Goal: Information Seeking & Learning: Learn about a topic

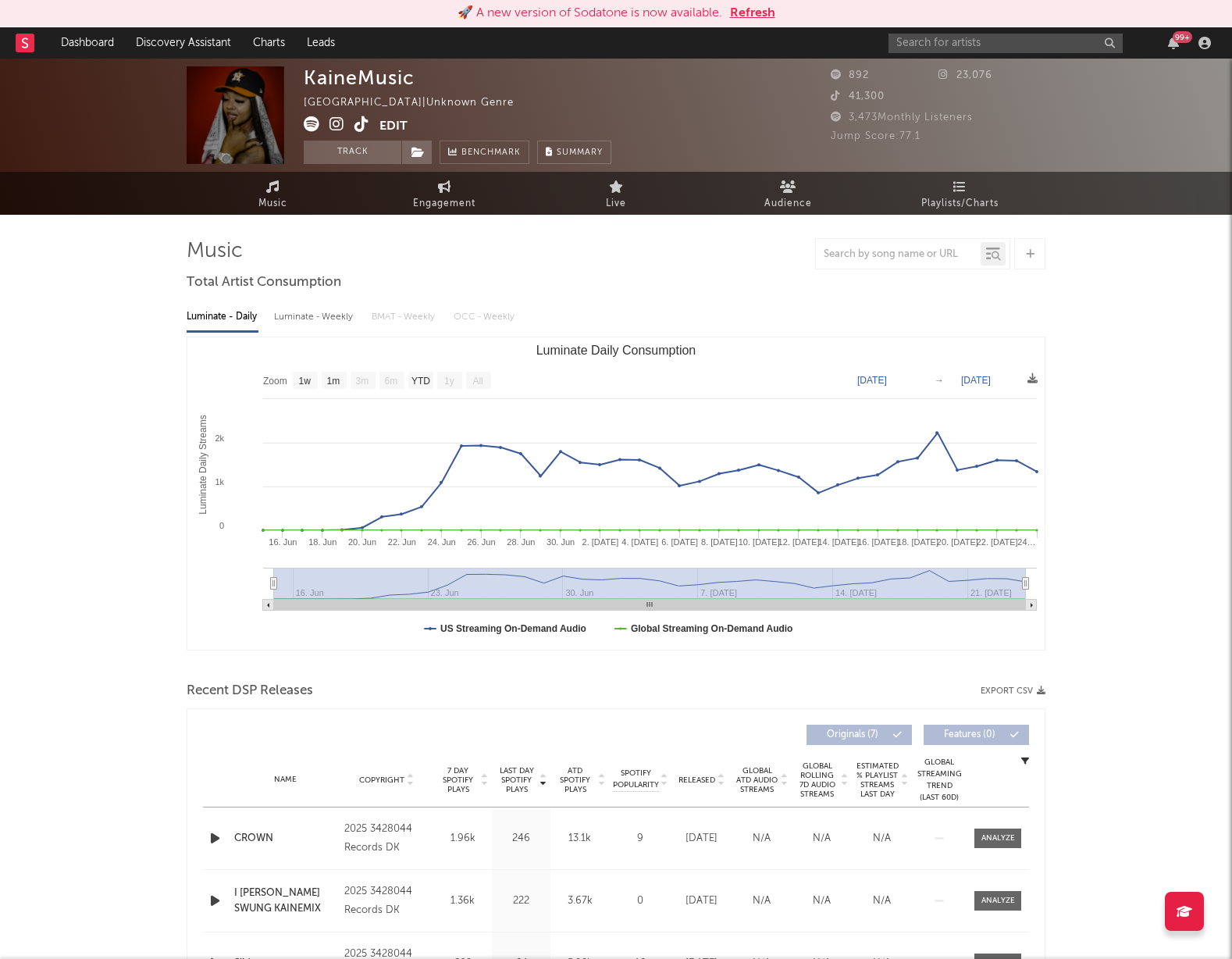
select select "1w"
click at [99, 42] on link "Dashboard" at bounding box center [87, 42] width 75 height 31
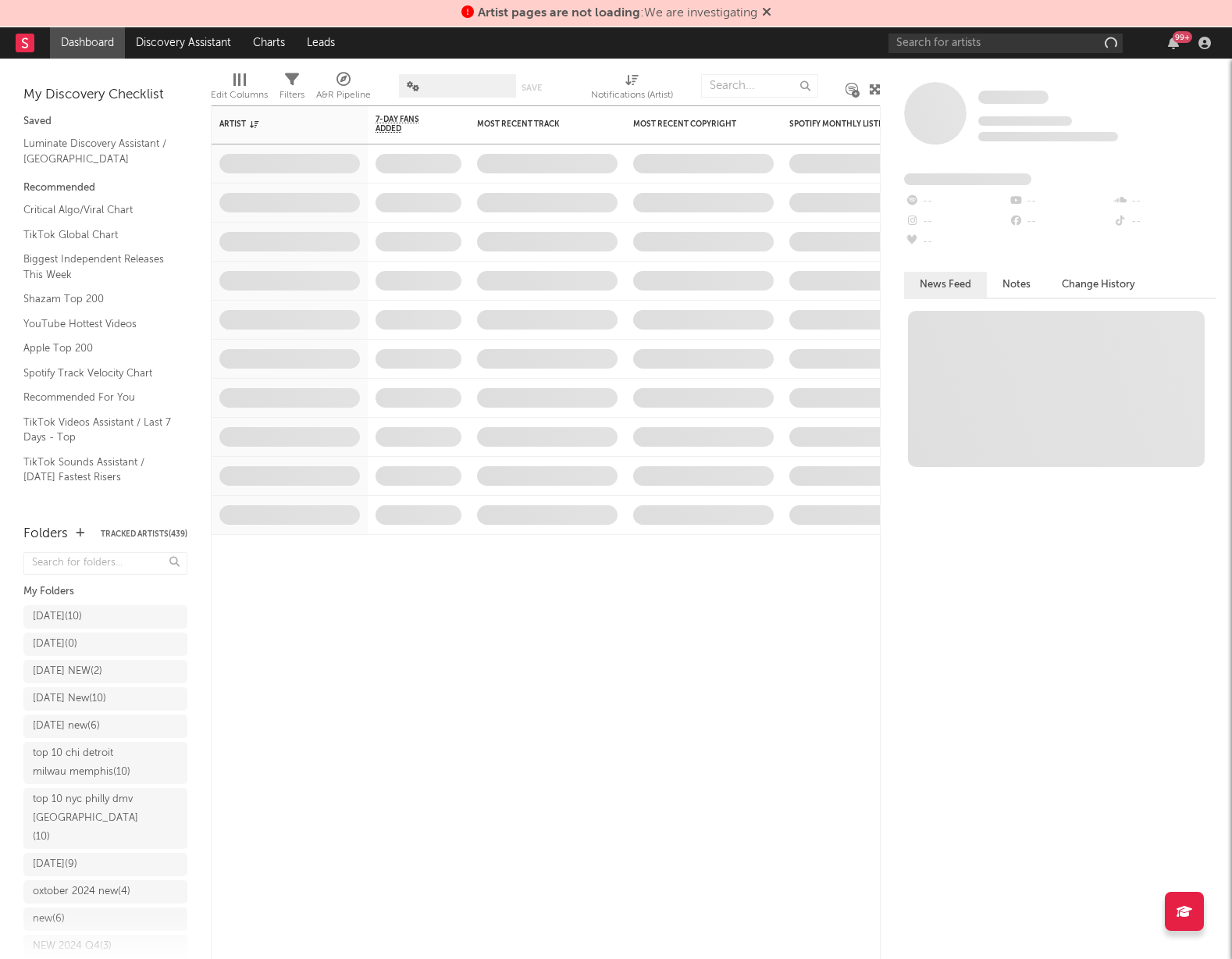
click at [772, 11] on icon at bounding box center [767, 11] width 9 height 12
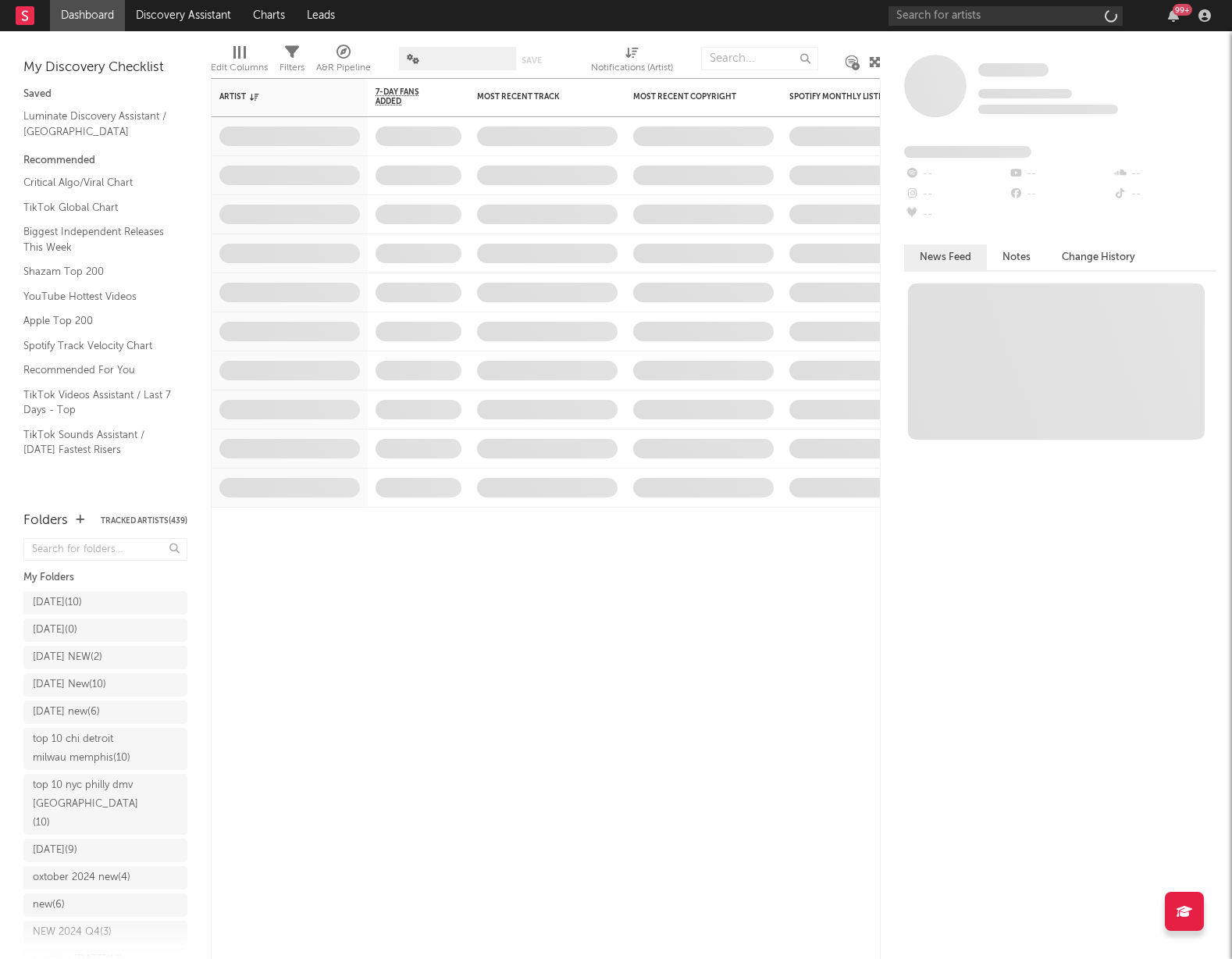
click at [84, 19] on link "Dashboard" at bounding box center [87, 15] width 75 height 31
click at [84, 18] on link "Dashboard" at bounding box center [87, 15] width 75 height 31
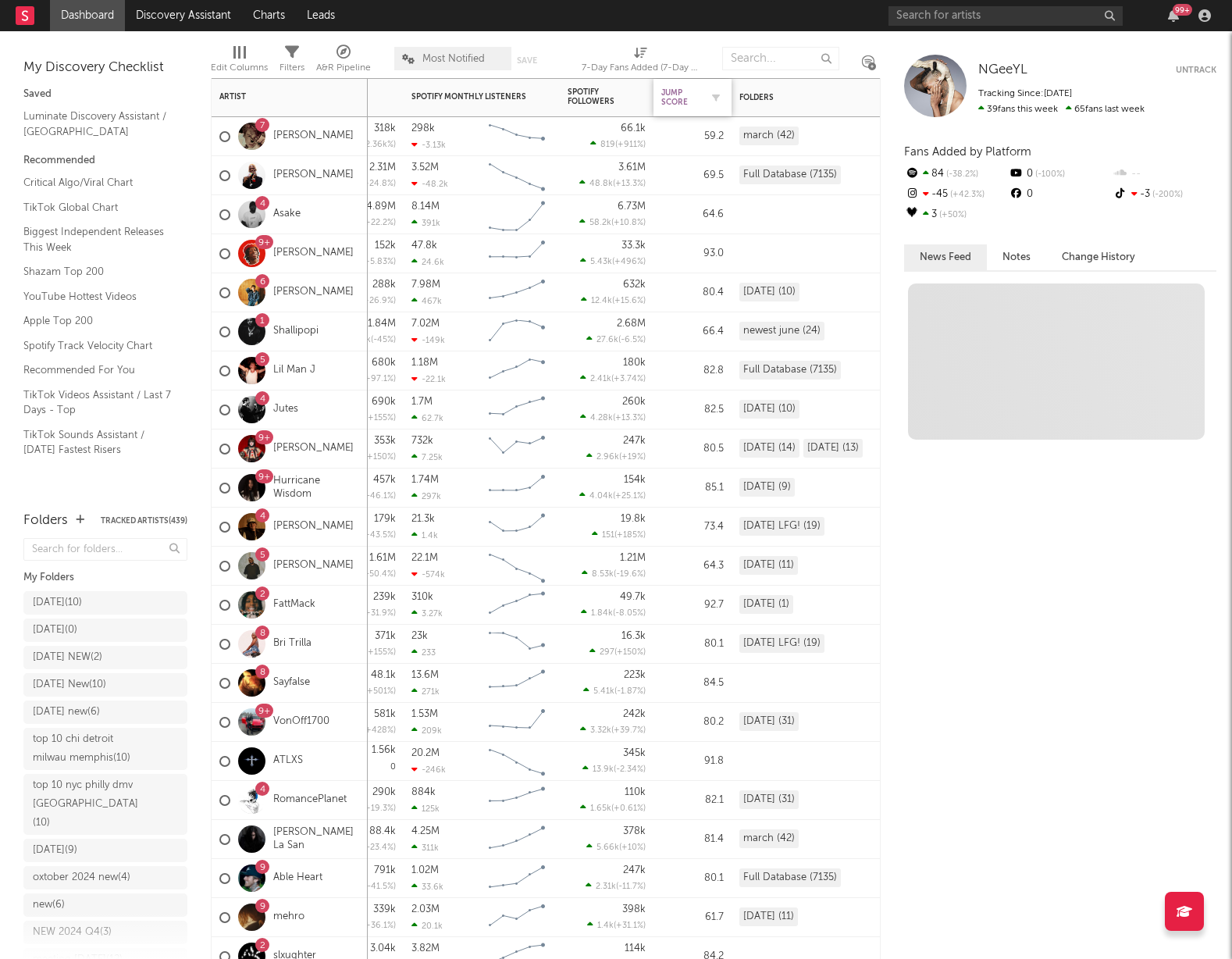
click at [678, 97] on div "Jump Score" at bounding box center [681, 97] width 39 height 19
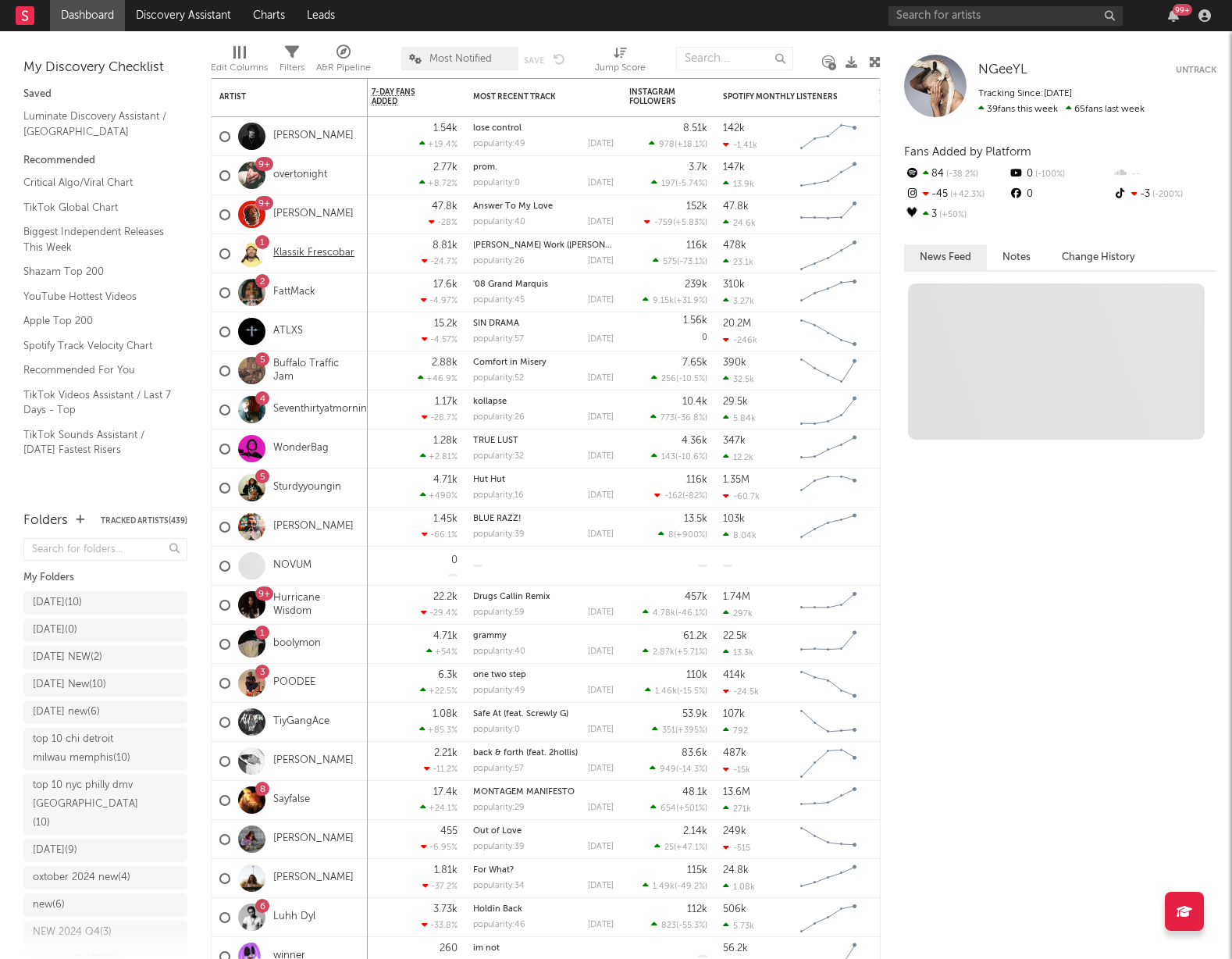
click at [319, 253] on link "Klassik Frescobar" at bounding box center [313, 254] width 81 height 13
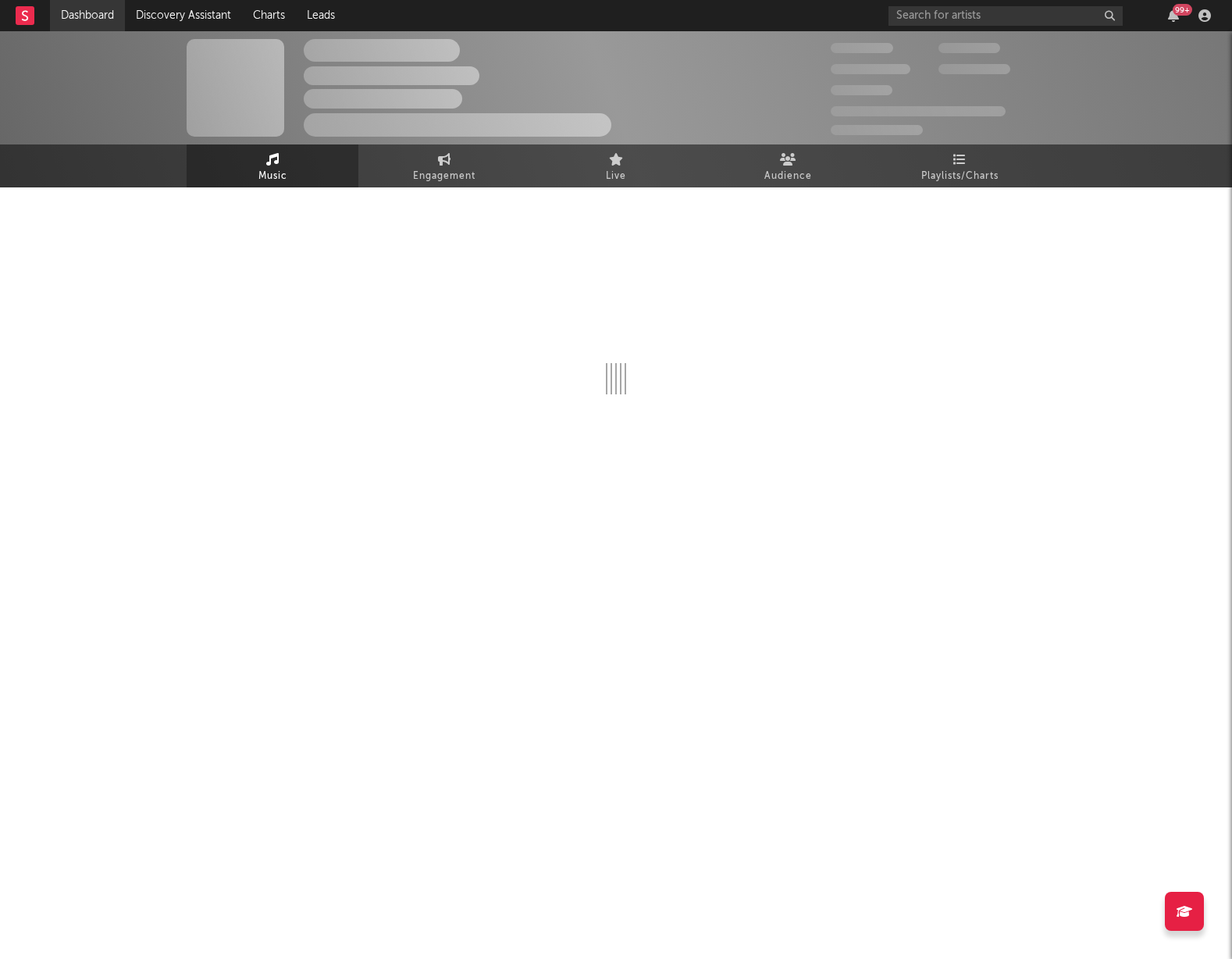
click at [93, 23] on link "Dashboard" at bounding box center [87, 15] width 75 height 31
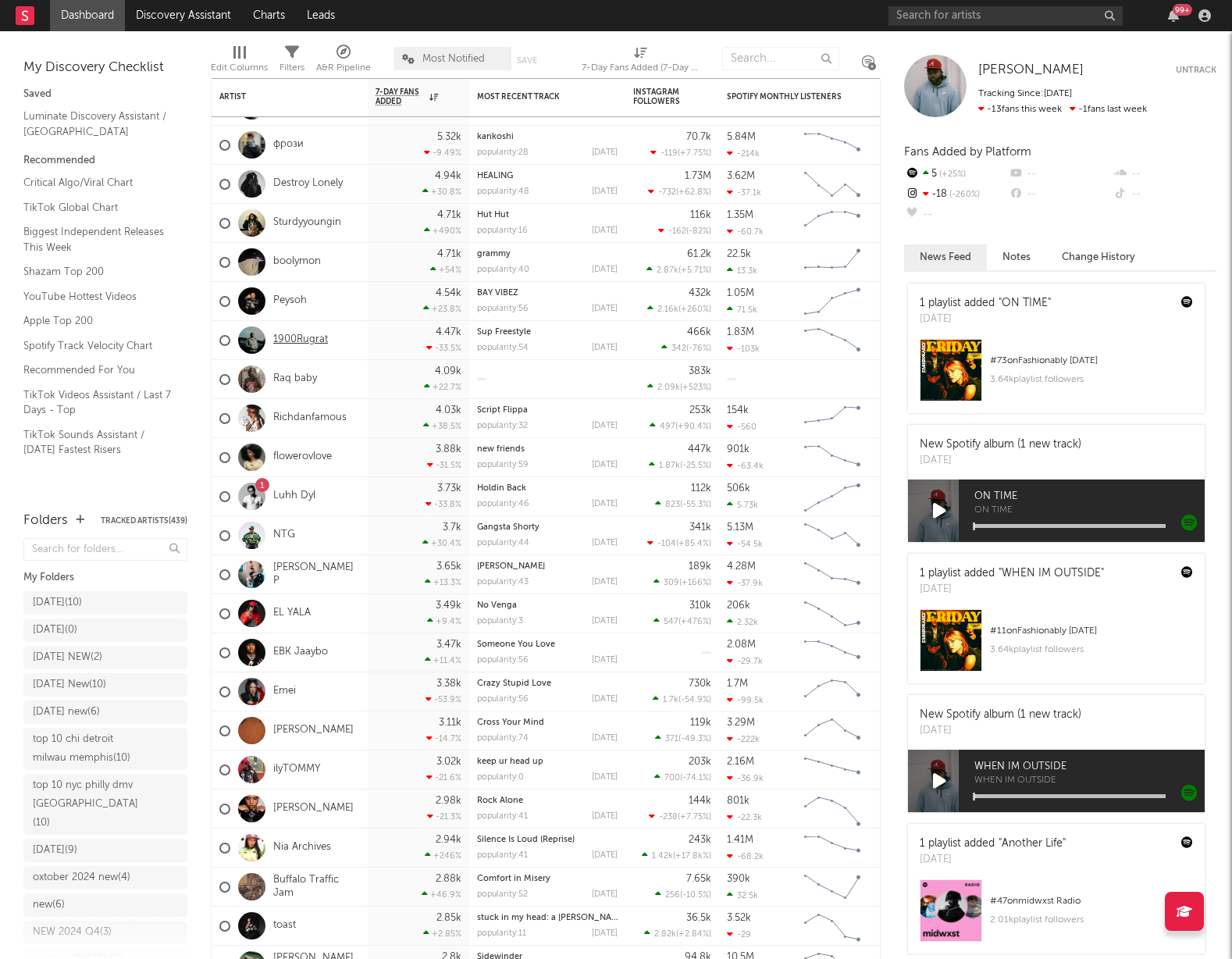
click at [311, 342] on link "1900Rugrat" at bounding box center [300, 340] width 54 height 13
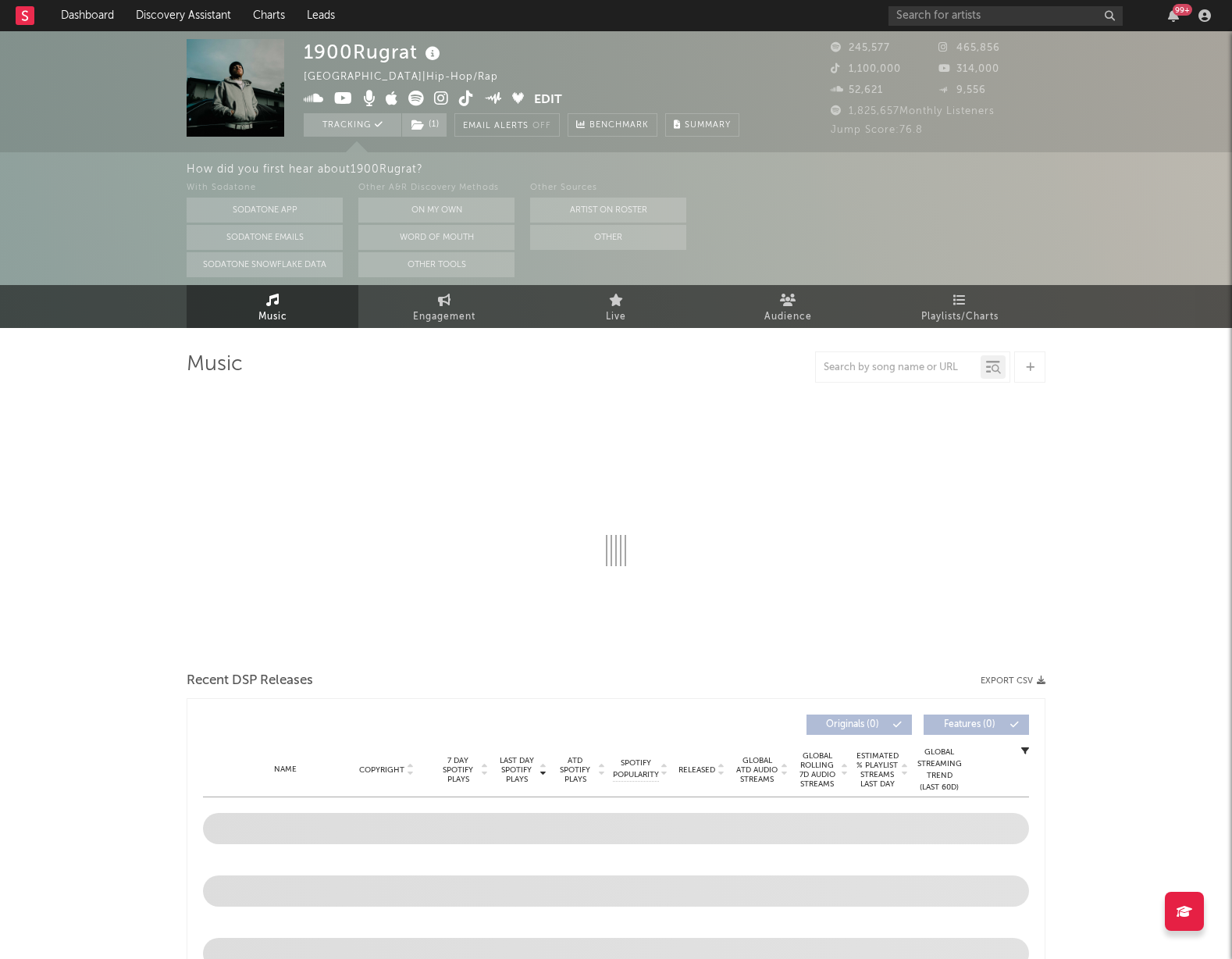
select select "6m"
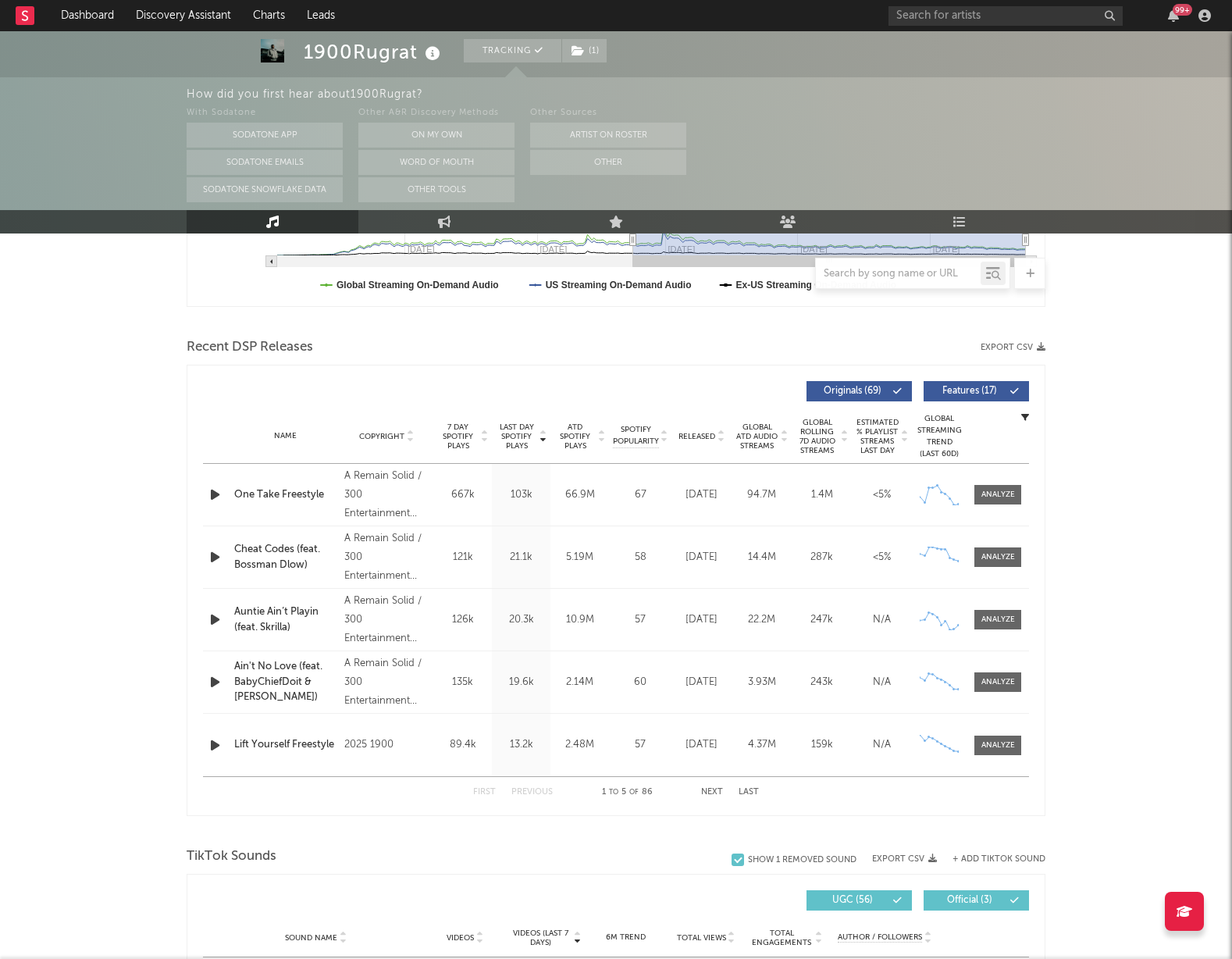
scroll to position [458, 0]
click at [709, 787] on button "Next" at bounding box center [712, 791] width 22 height 8
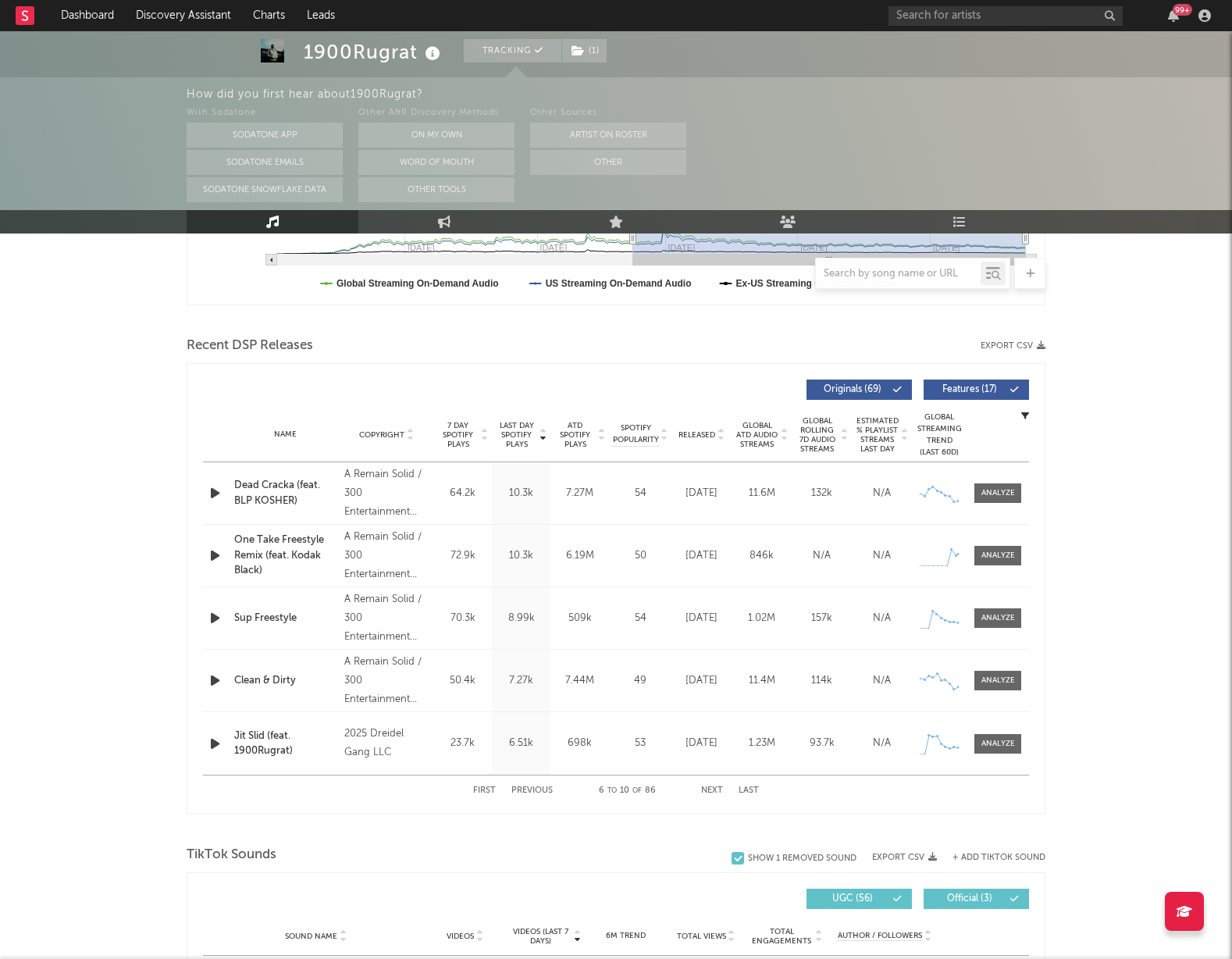
click at [709, 790] on button "Next" at bounding box center [712, 791] width 22 height 8
click at [527, 790] on button "Previous" at bounding box center [532, 791] width 41 height 8
click at [529, 789] on button "Previous" at bounding box center [532, 791] width 41 height 8
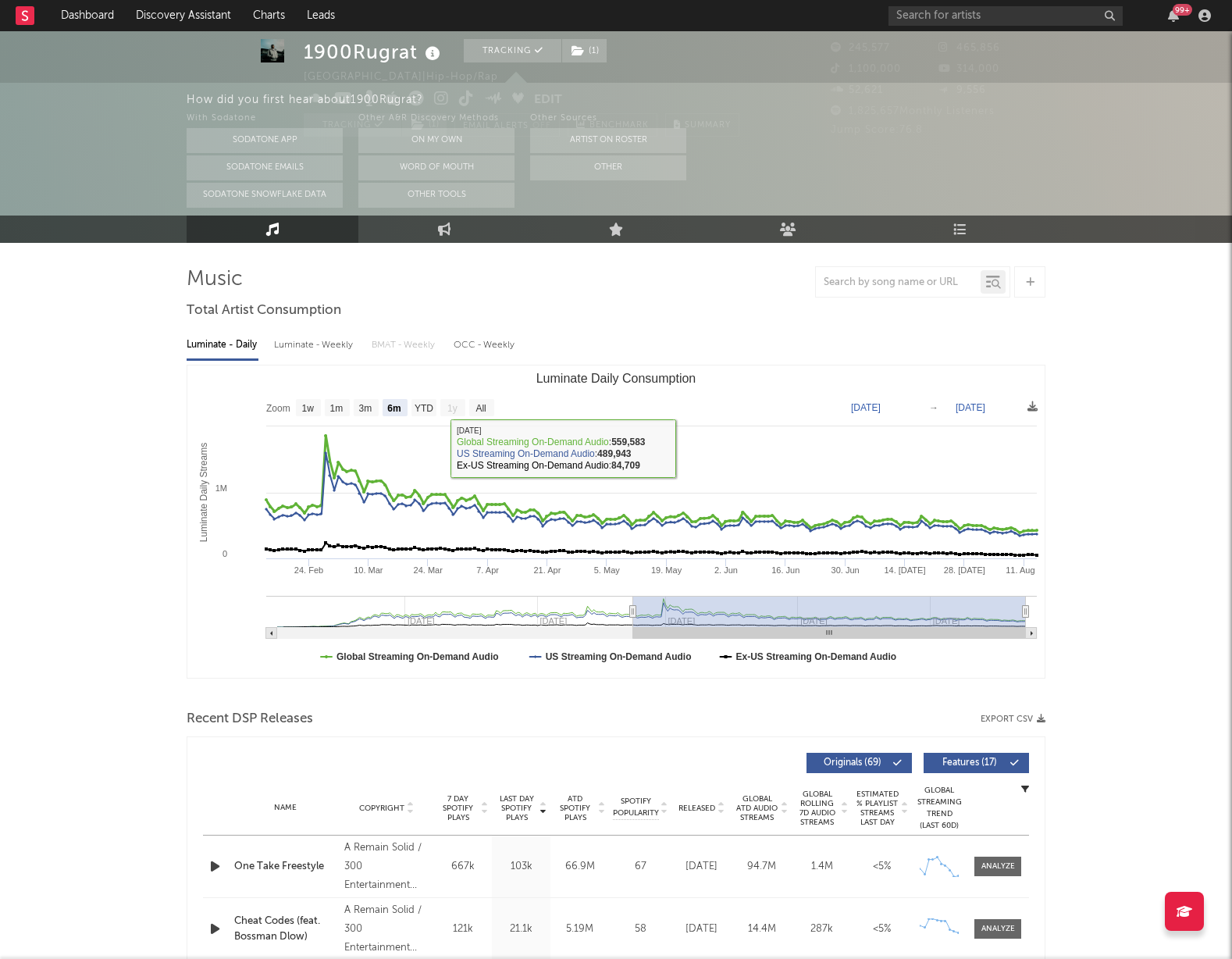
scroll to position [0, 0]
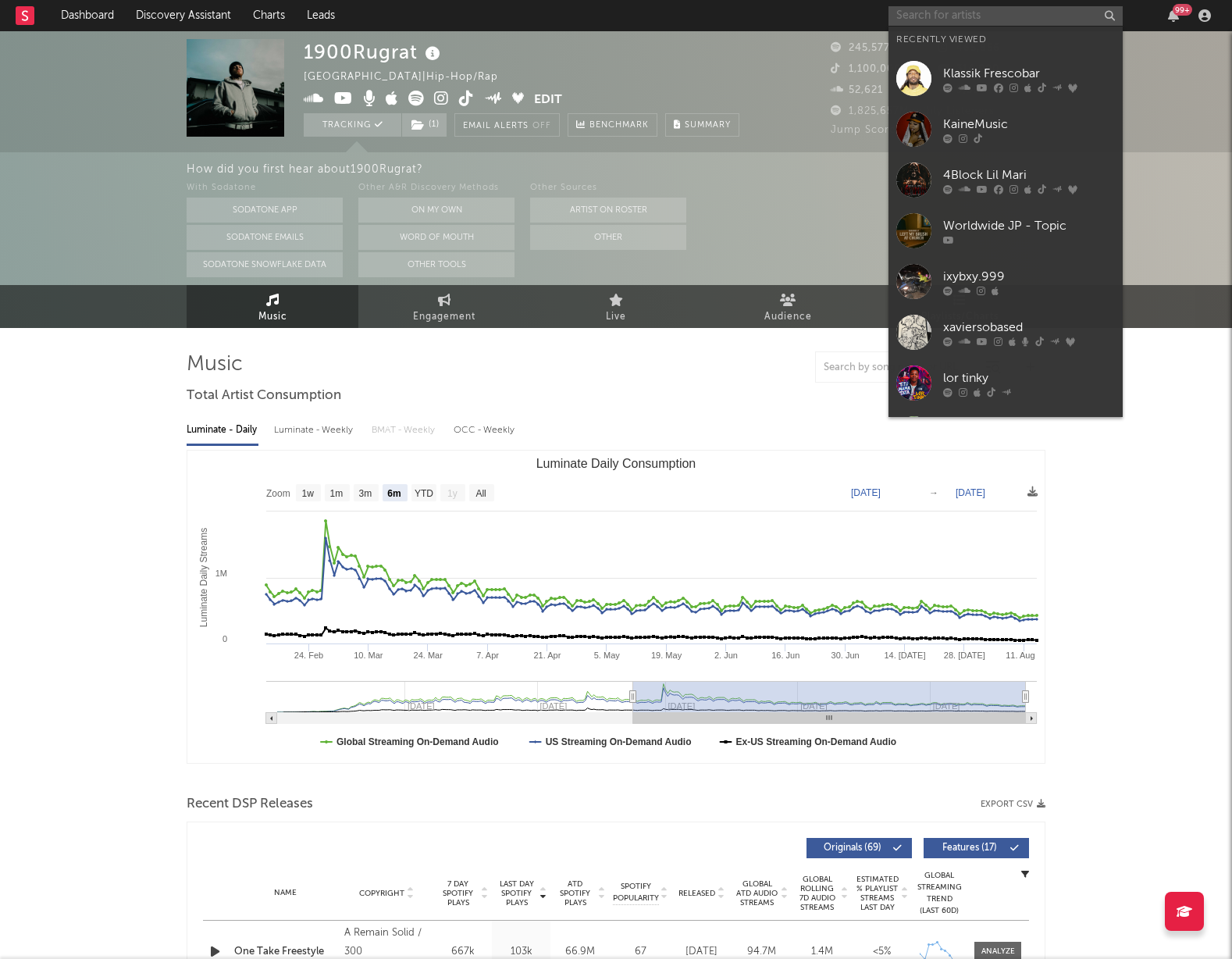
click at [931, 18] on input "text" at bounding box center [1006, 16] width 234 height 20
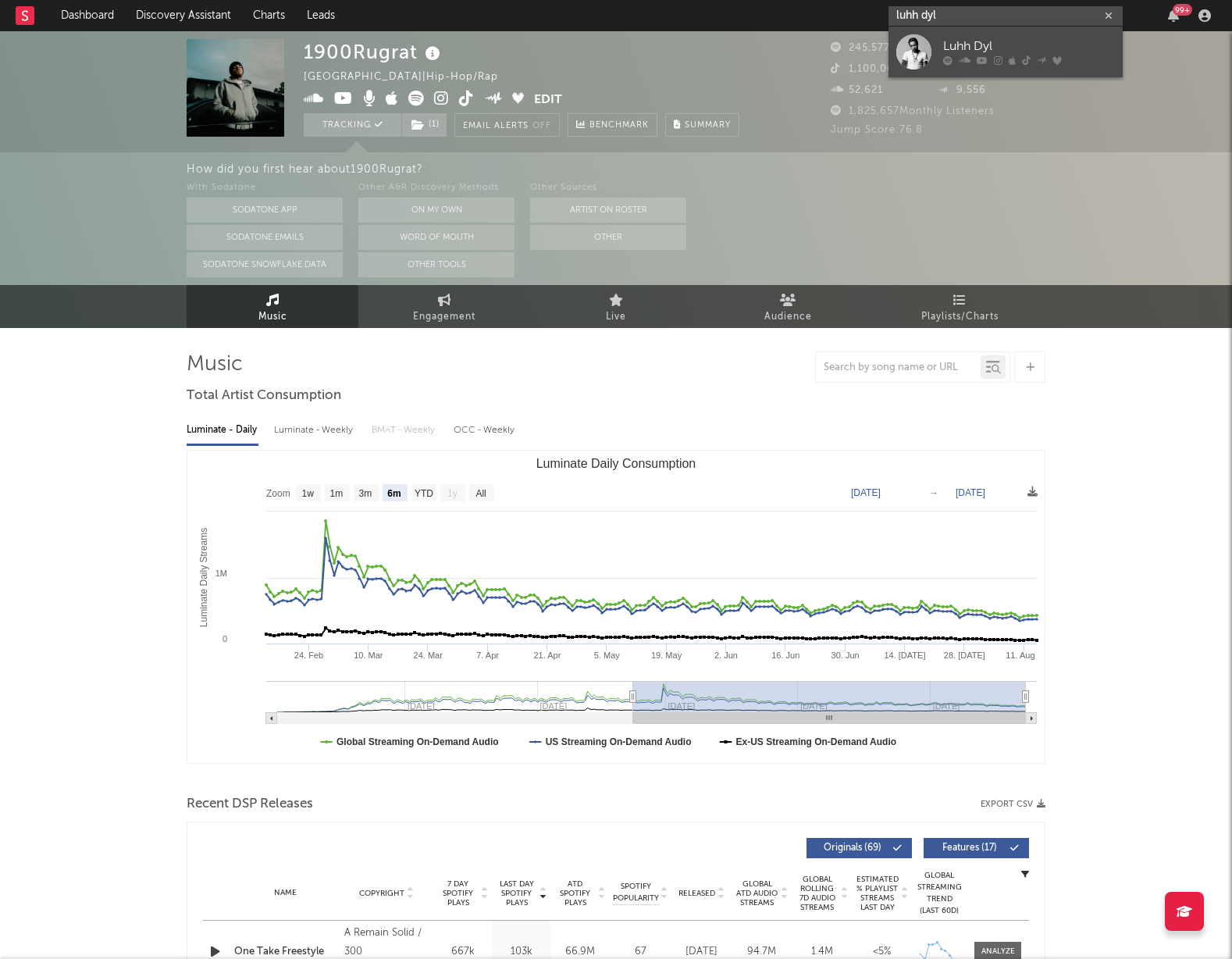
type input "luhh dyl"
click at [999, 44] on div "Luhh Dyl" at bounding box center [1029, 47] width 172 height 19
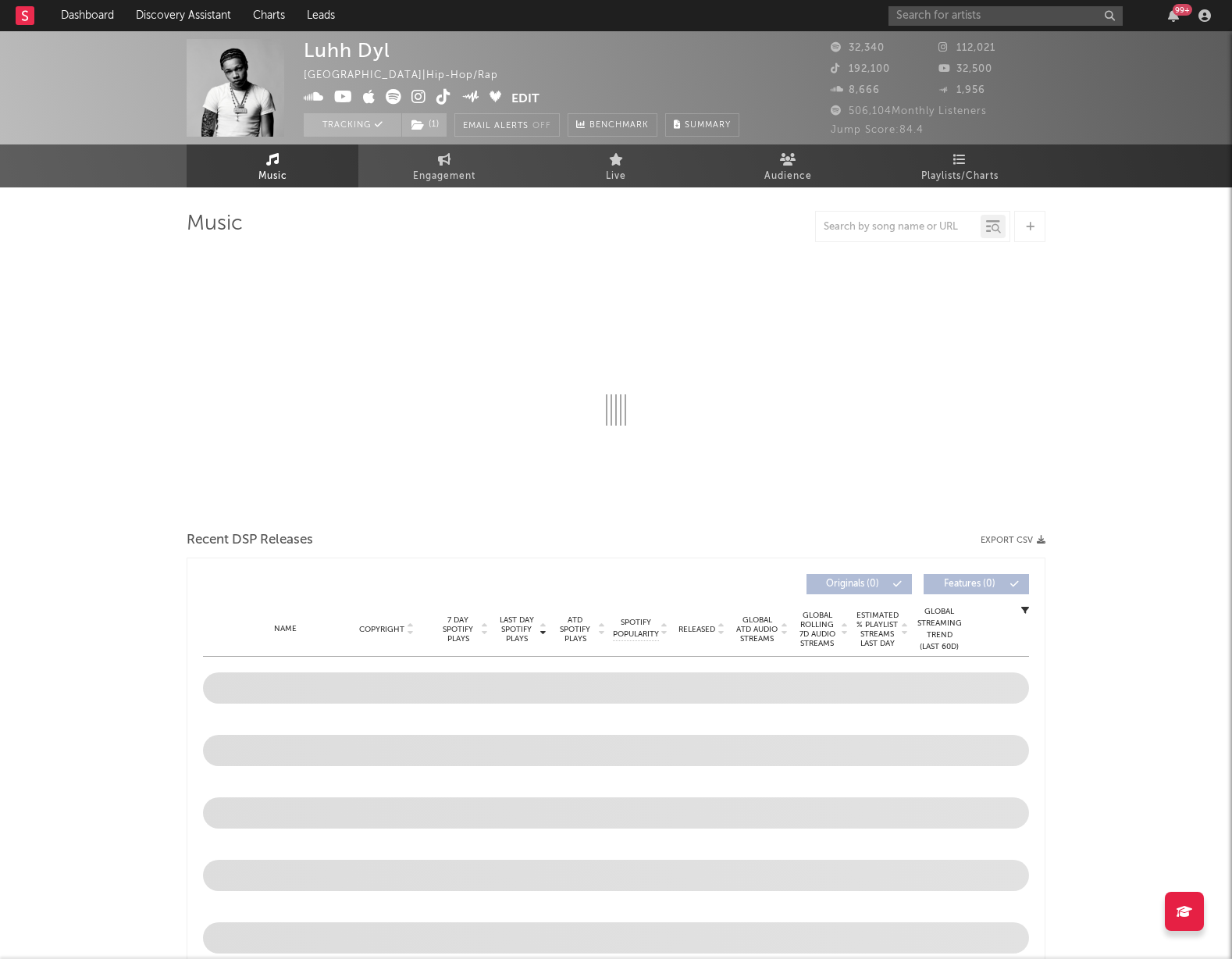
select select "6m"
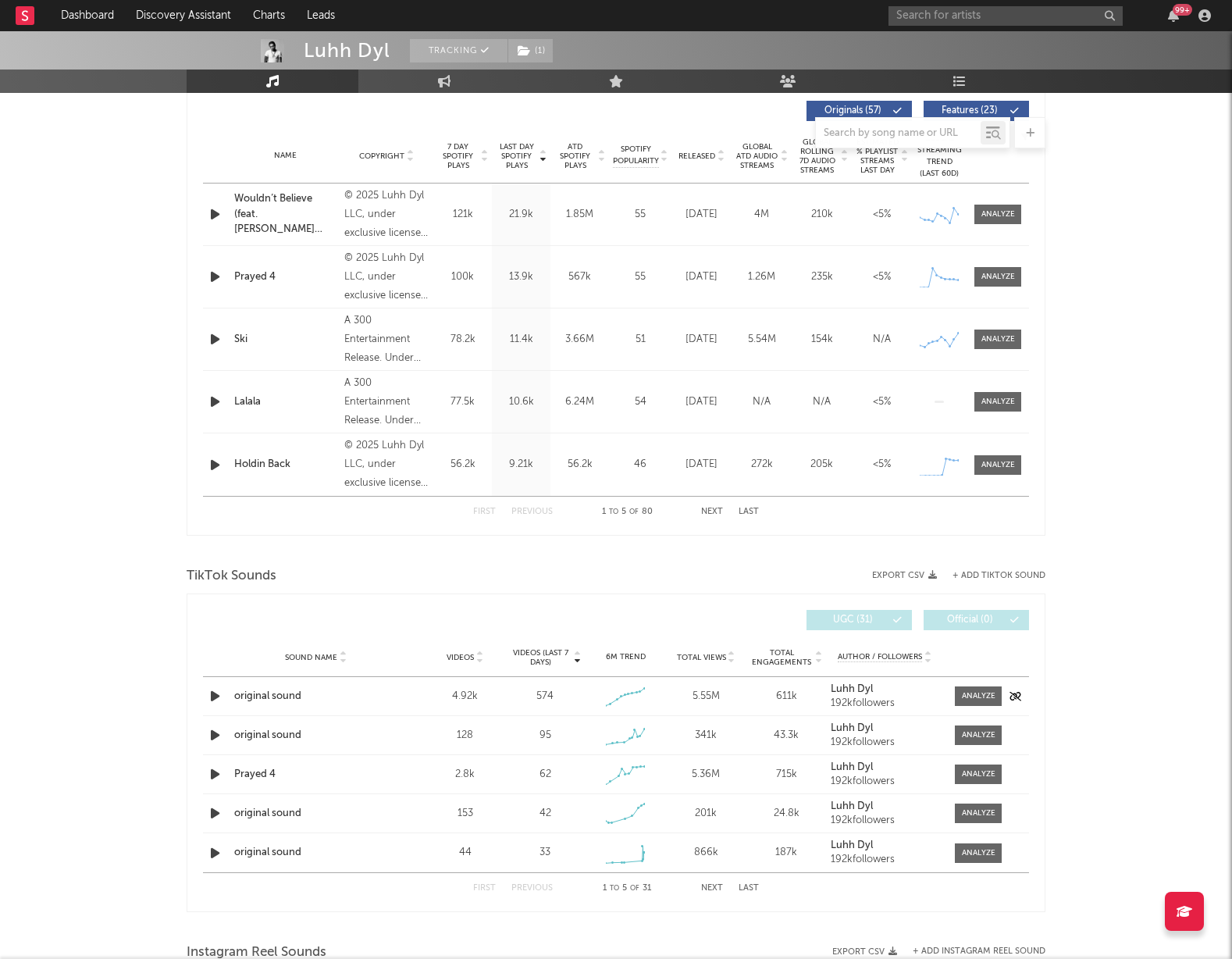
scroll to position [611, 0]
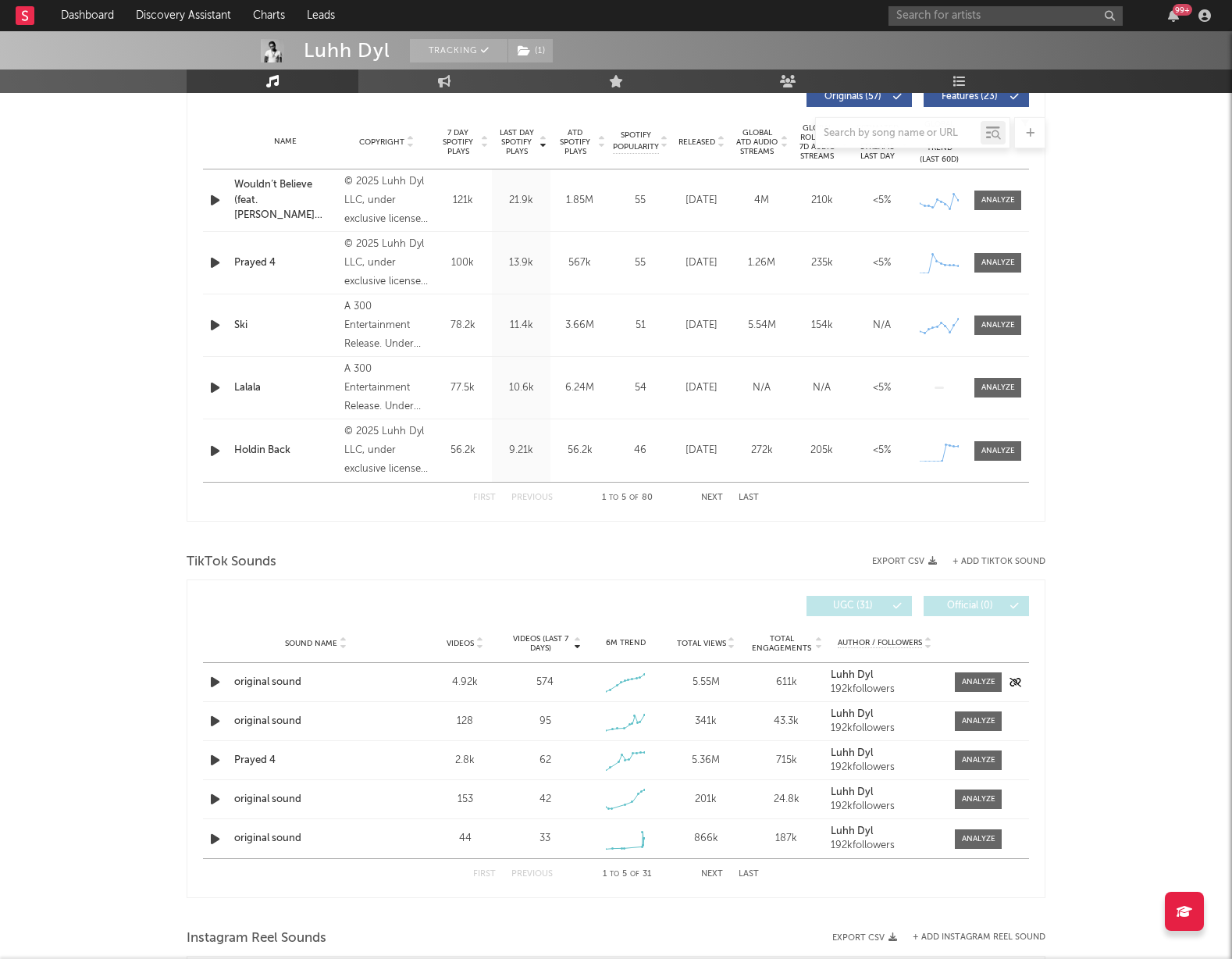
click at [215, 680] on icon "button" at bounding box center [215, 682] width 17 height 20
click at [214, 680] on icon "button" at bounding box center [214, 682] width 15 height 20
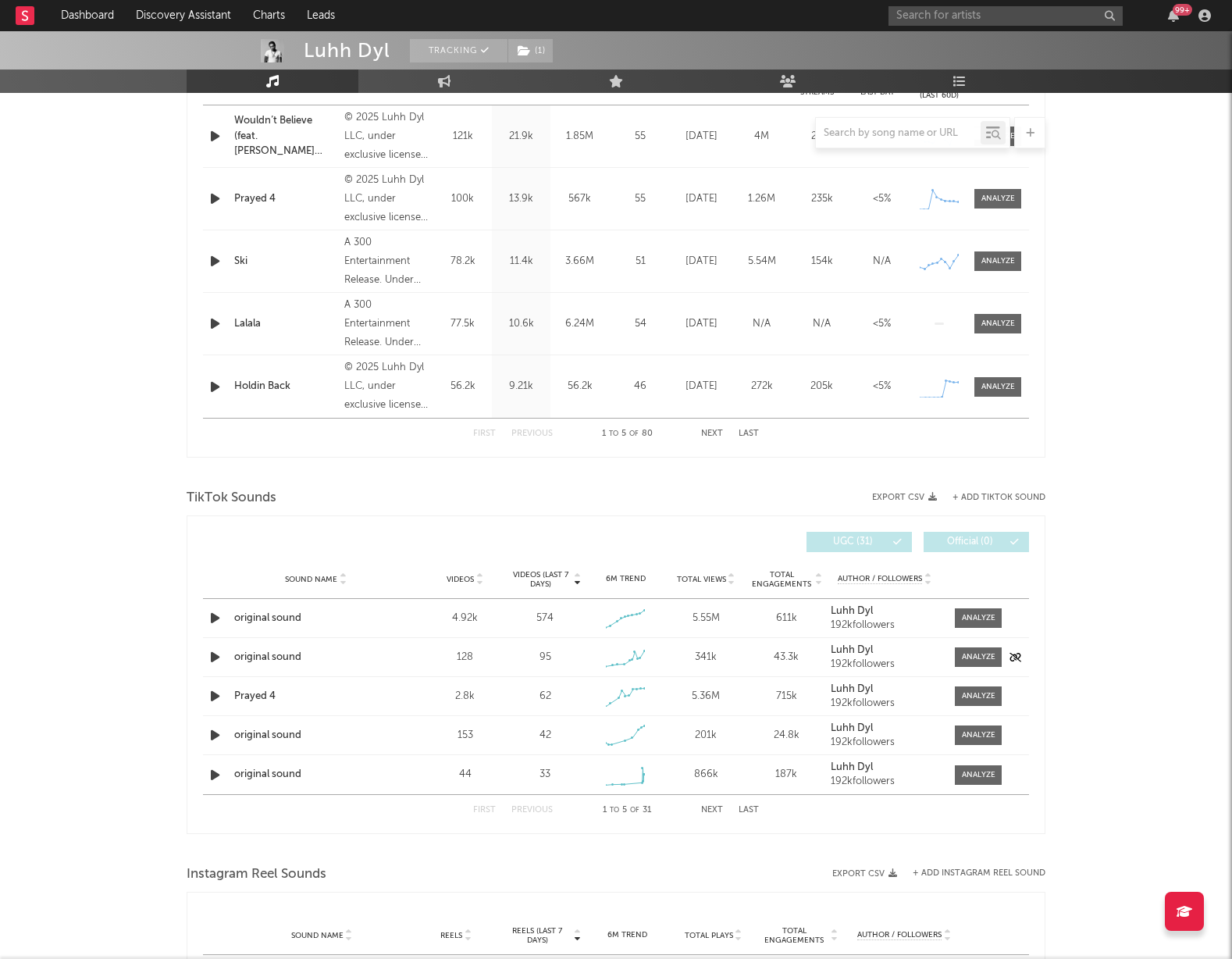
scroll to position [698, 0]
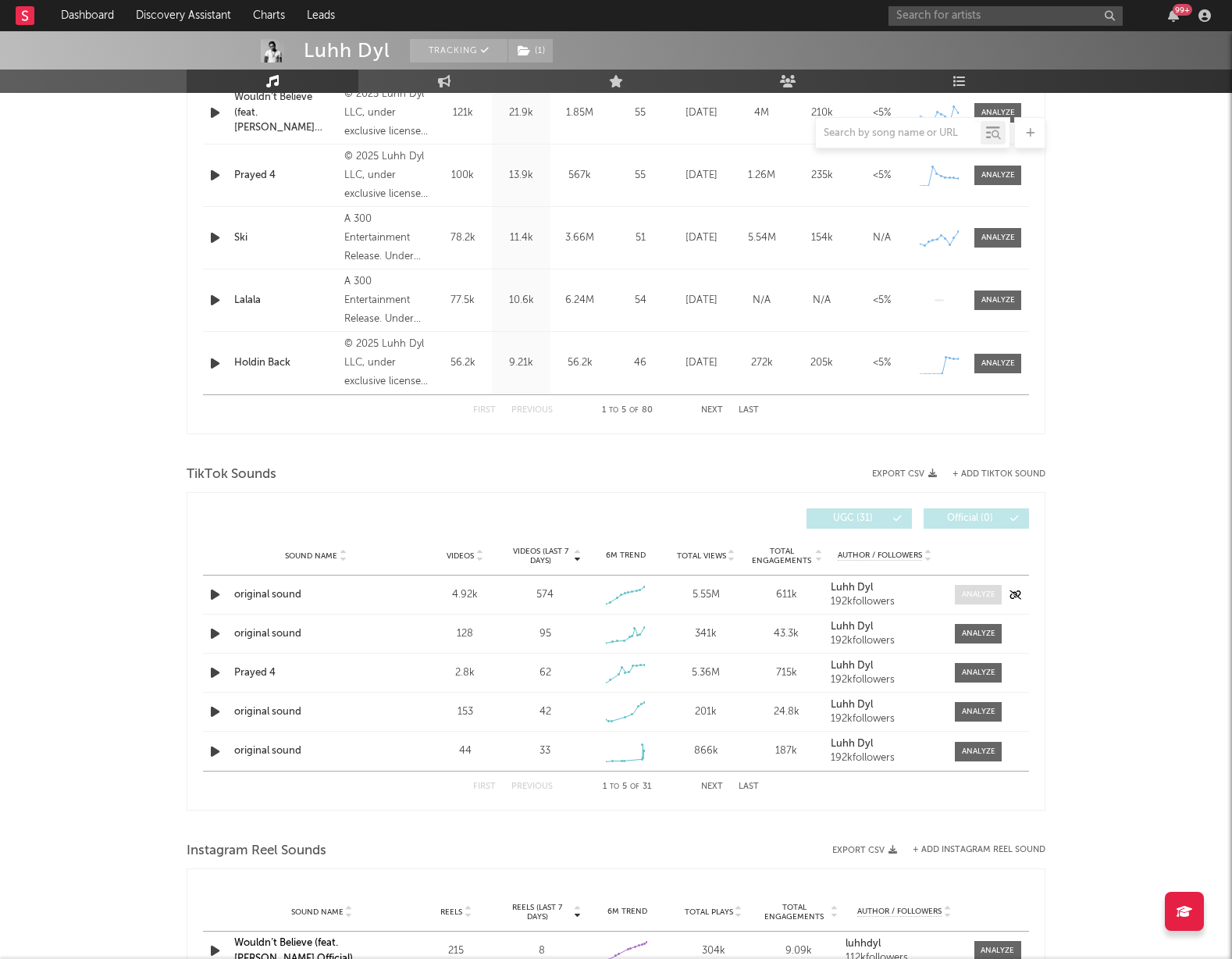
click at [981, 593] on div at bounding box center [978, 594] width 34 height 12
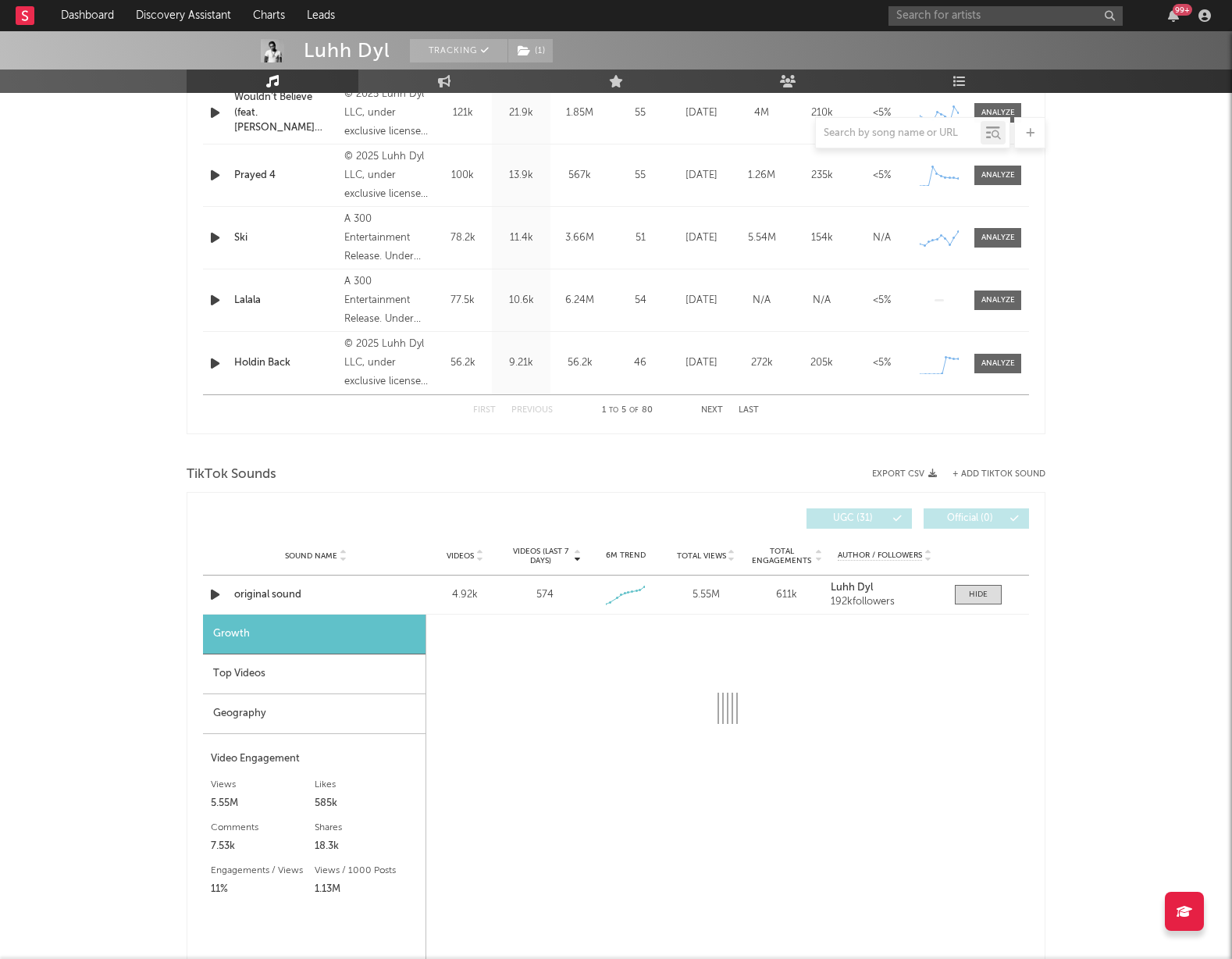
select select "1w"
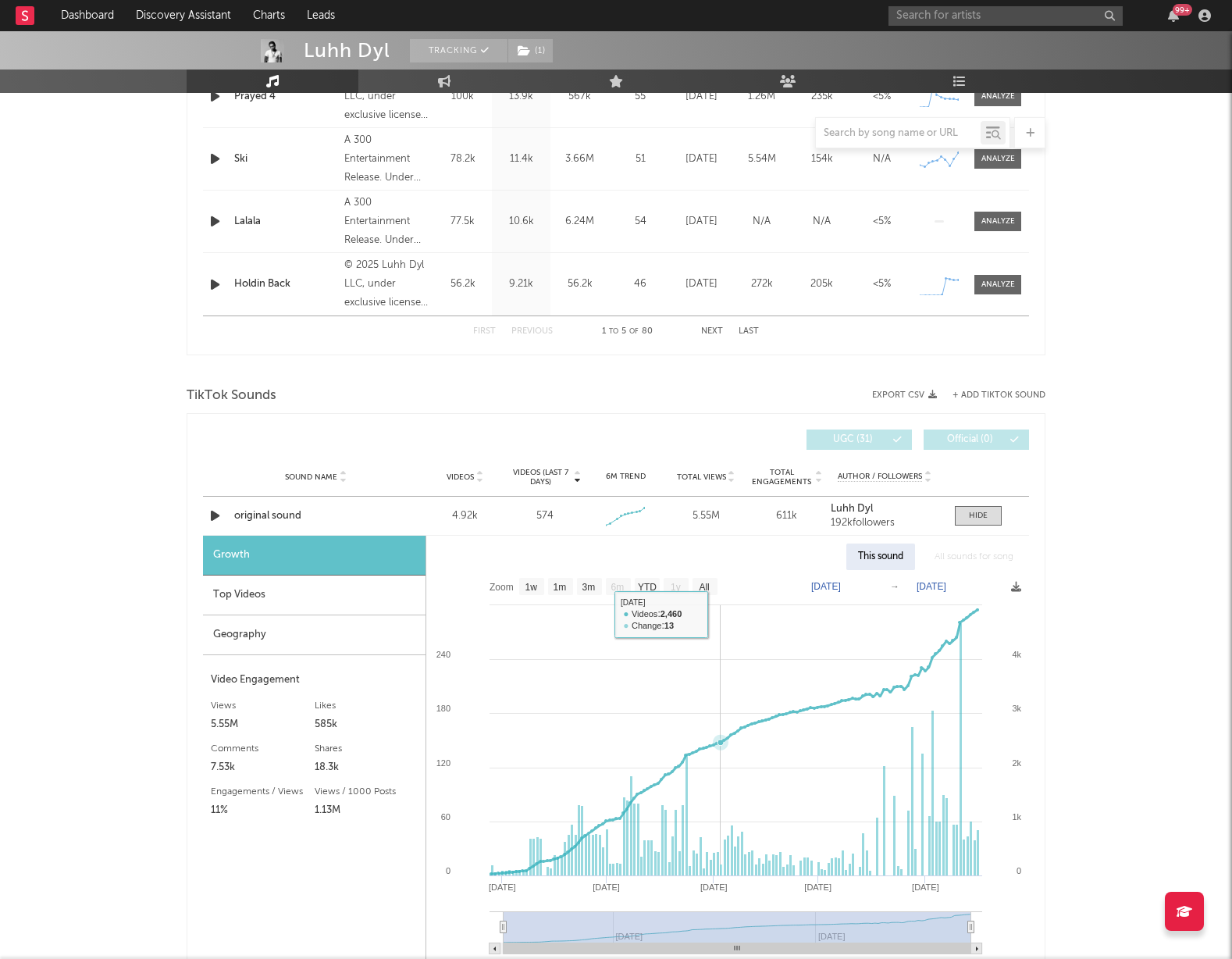
scroll to position [790, 0]
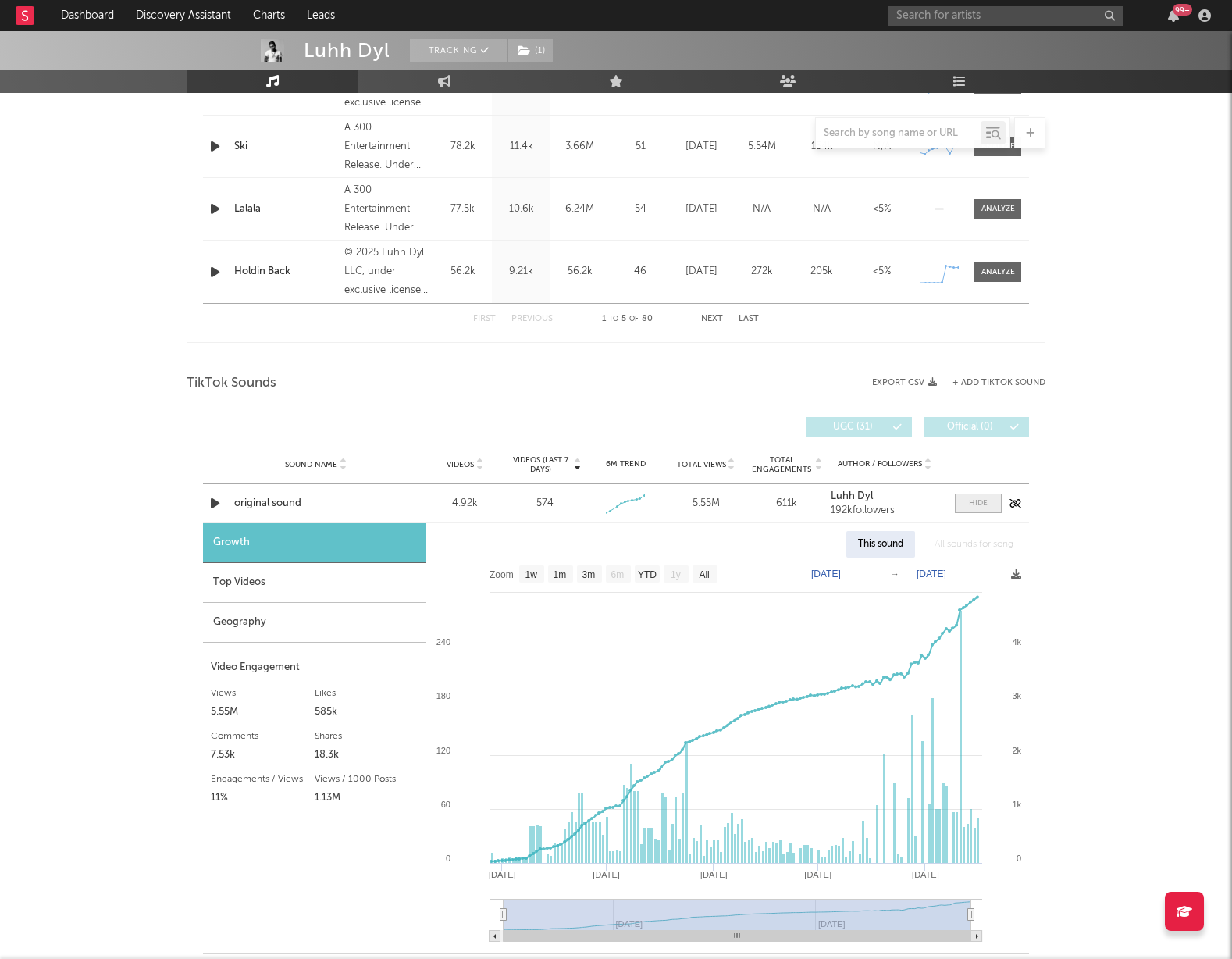
click at [980, 502] on div at bounding box center [978, 503] width 19 height 12
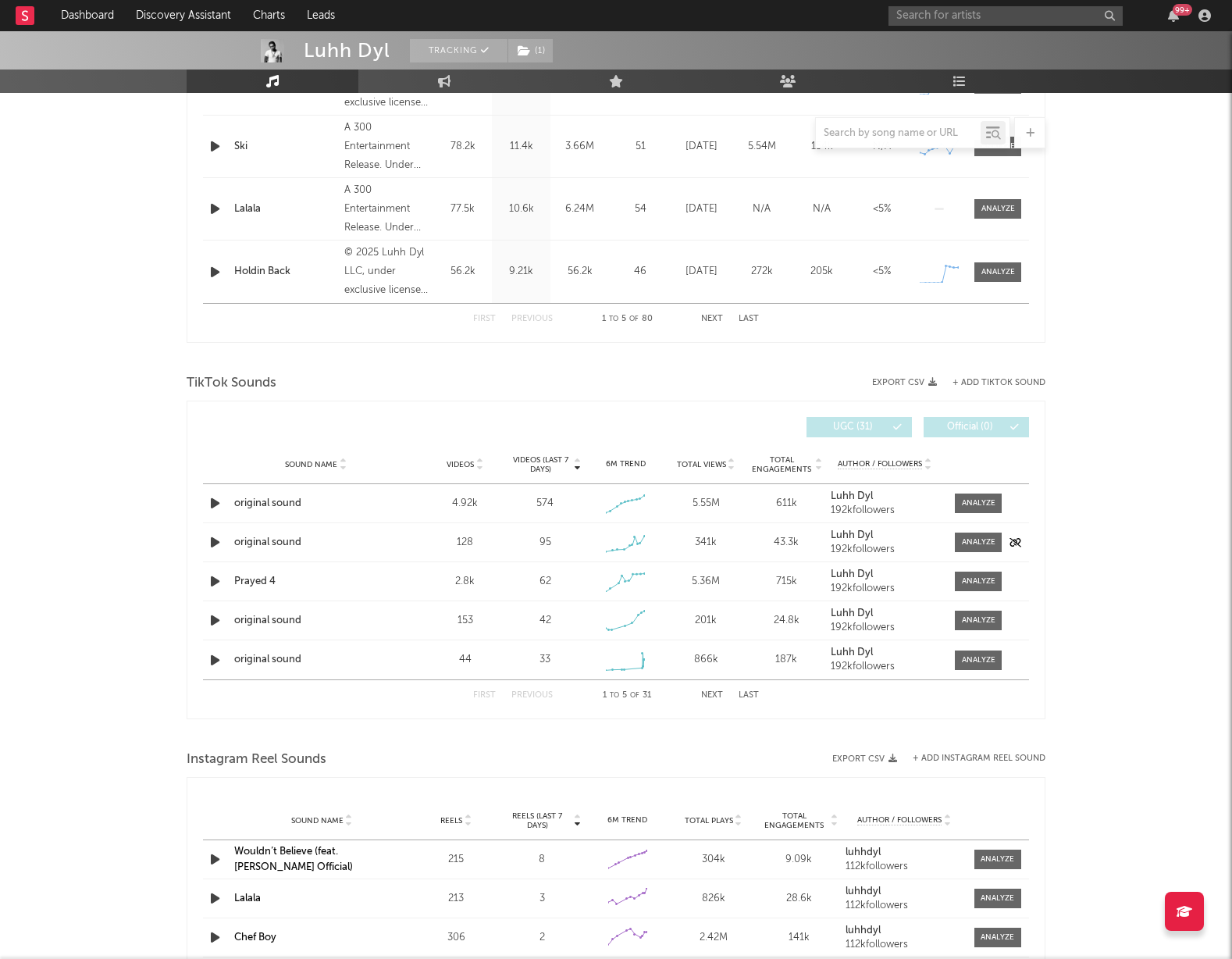
click at [215, 543] on icon "button" at bounding box center [215, 542] width 17 height 20
click at [215, 541] on icon "button" at bounding box center [214, 542] width 15 height 20
click at [858, 531] on strong "Luhh Dyl" at bounding box center [851, 535] width 42 height 10
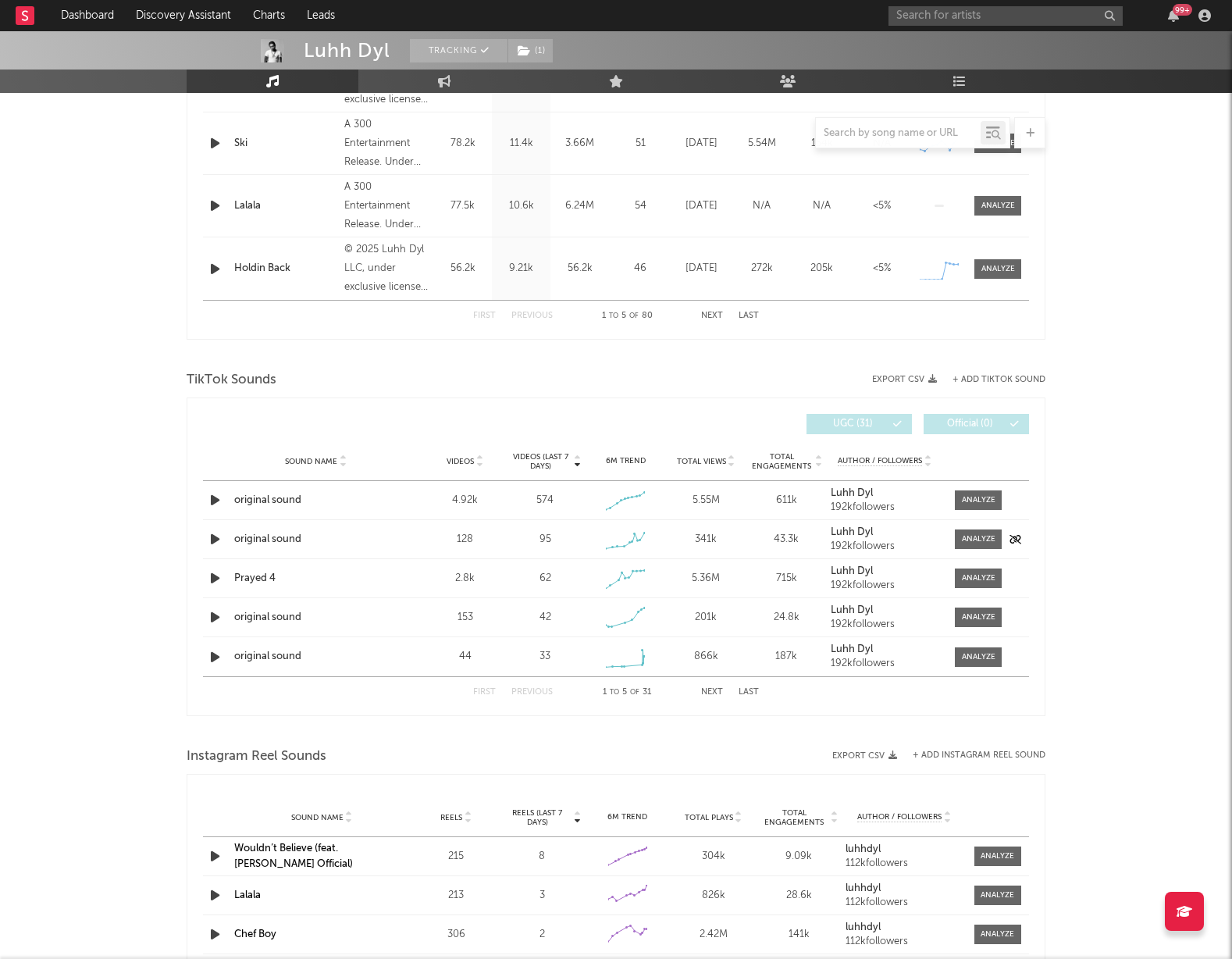
scroll to position [792, 0]
click at [258, 539] on div "original sound" at bounding box center [315, 541] width 163 height 16
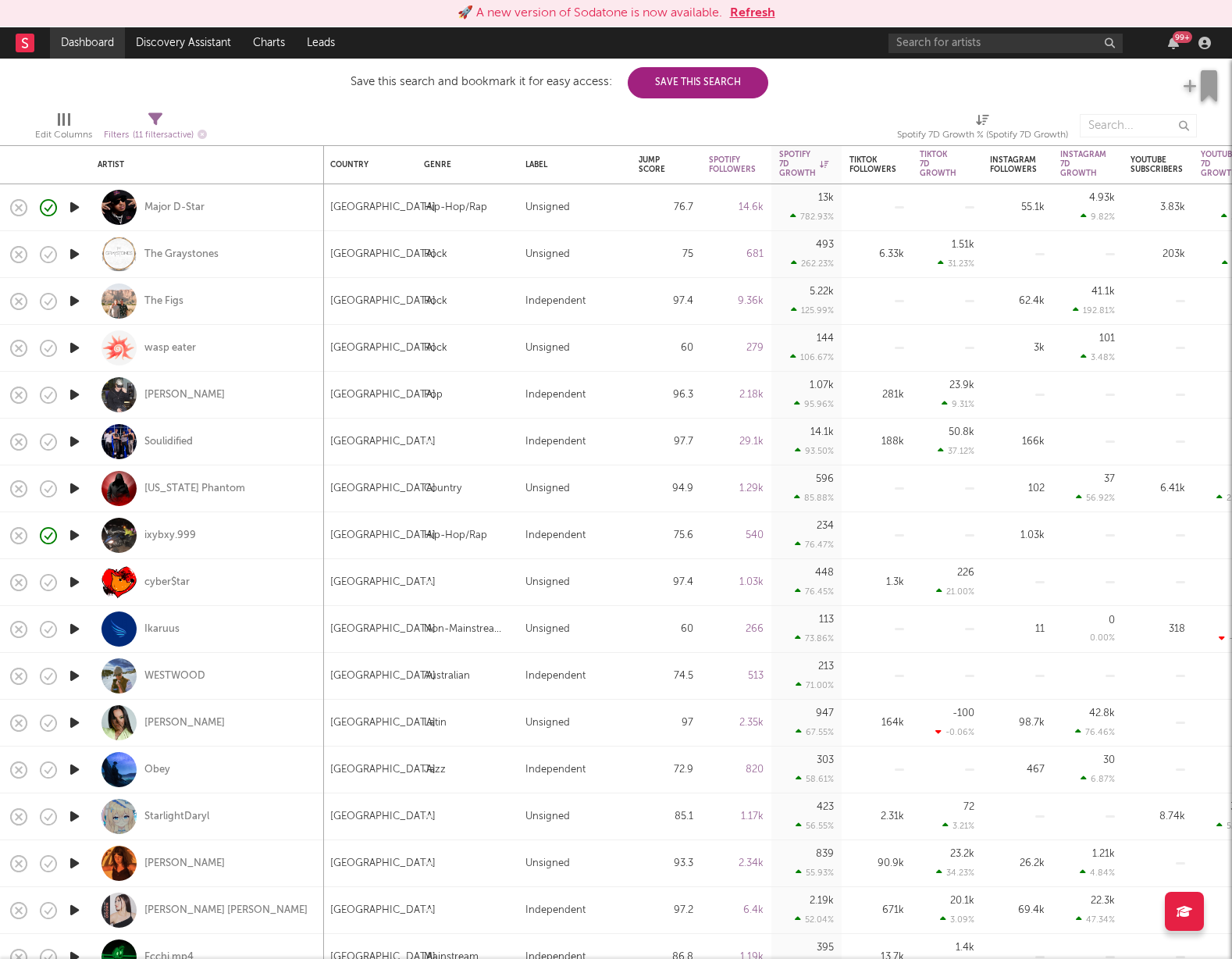
click at [87, 44] on link "Dashboard" at bounding box center [87, 42] width 75 height 31
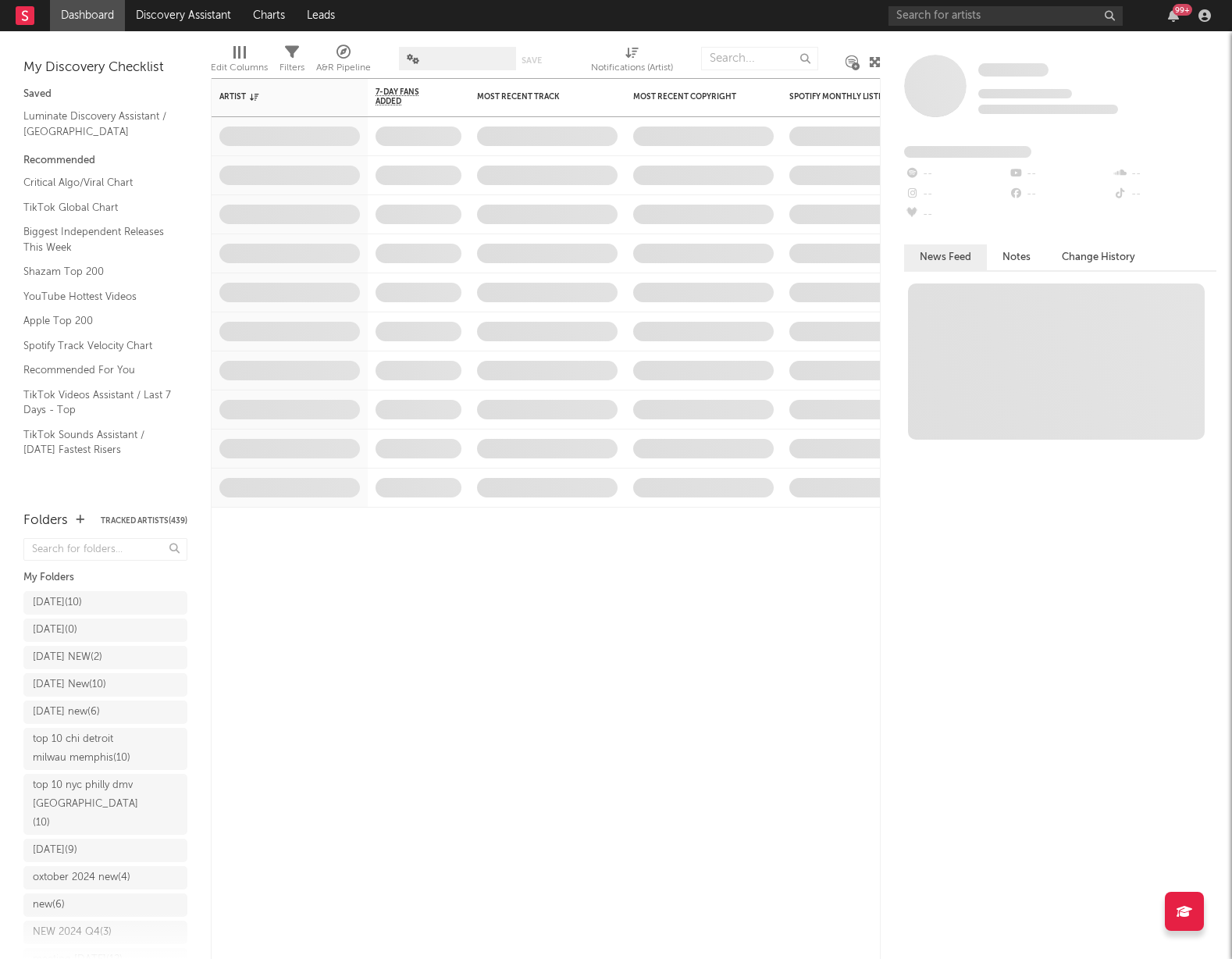
click at [493, 7] on nav "Dashboard Discovery Assistant Charts Leads 99 +" at bounding box center [616, 15] width 1232 height 31
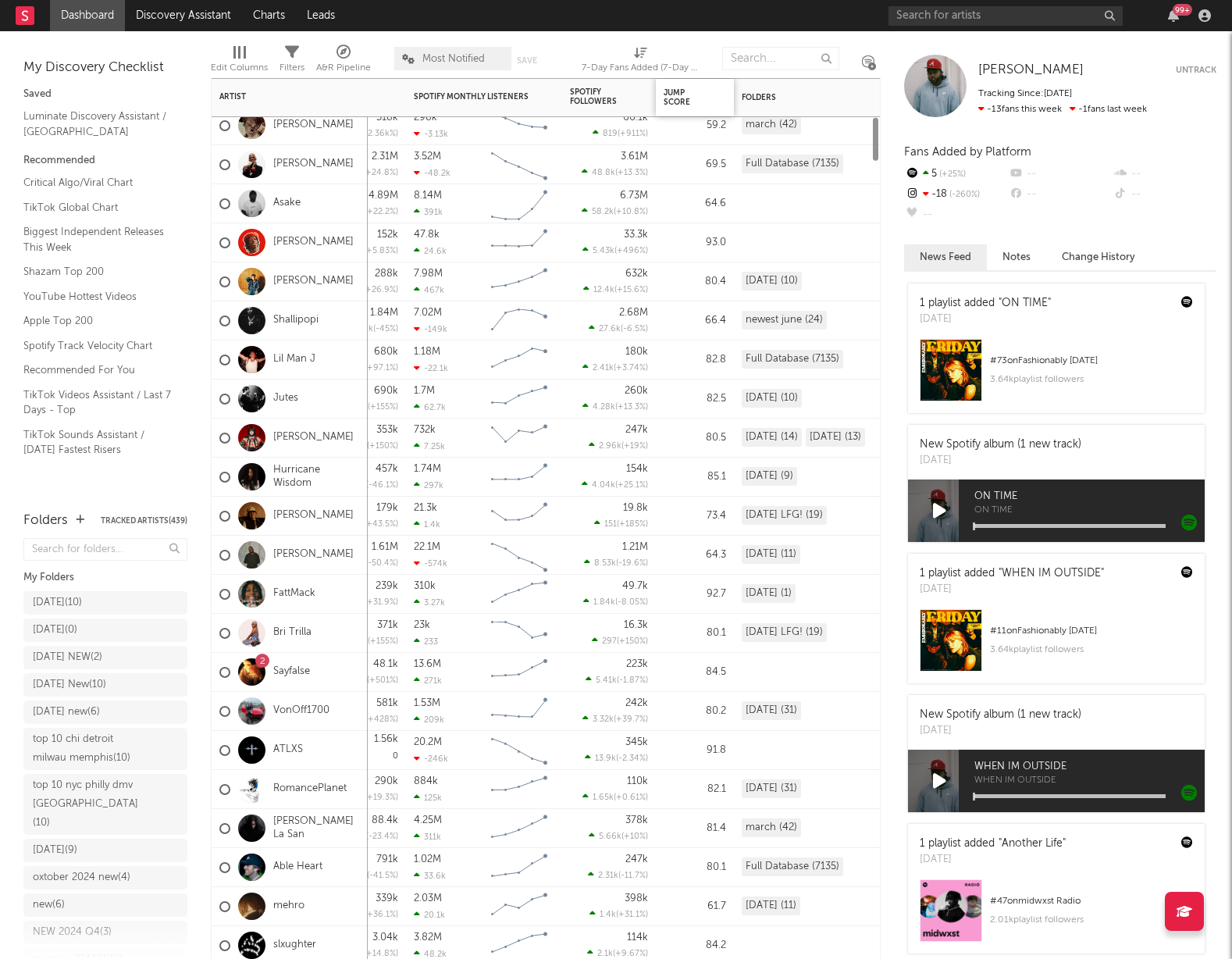
click at [656, 100] on div "Jump Score" at bounding box center [694, 97] width 78 height 37
click at [670, 98] on div "Jump Score" at bounding box center [681, 97] width 39 height 19
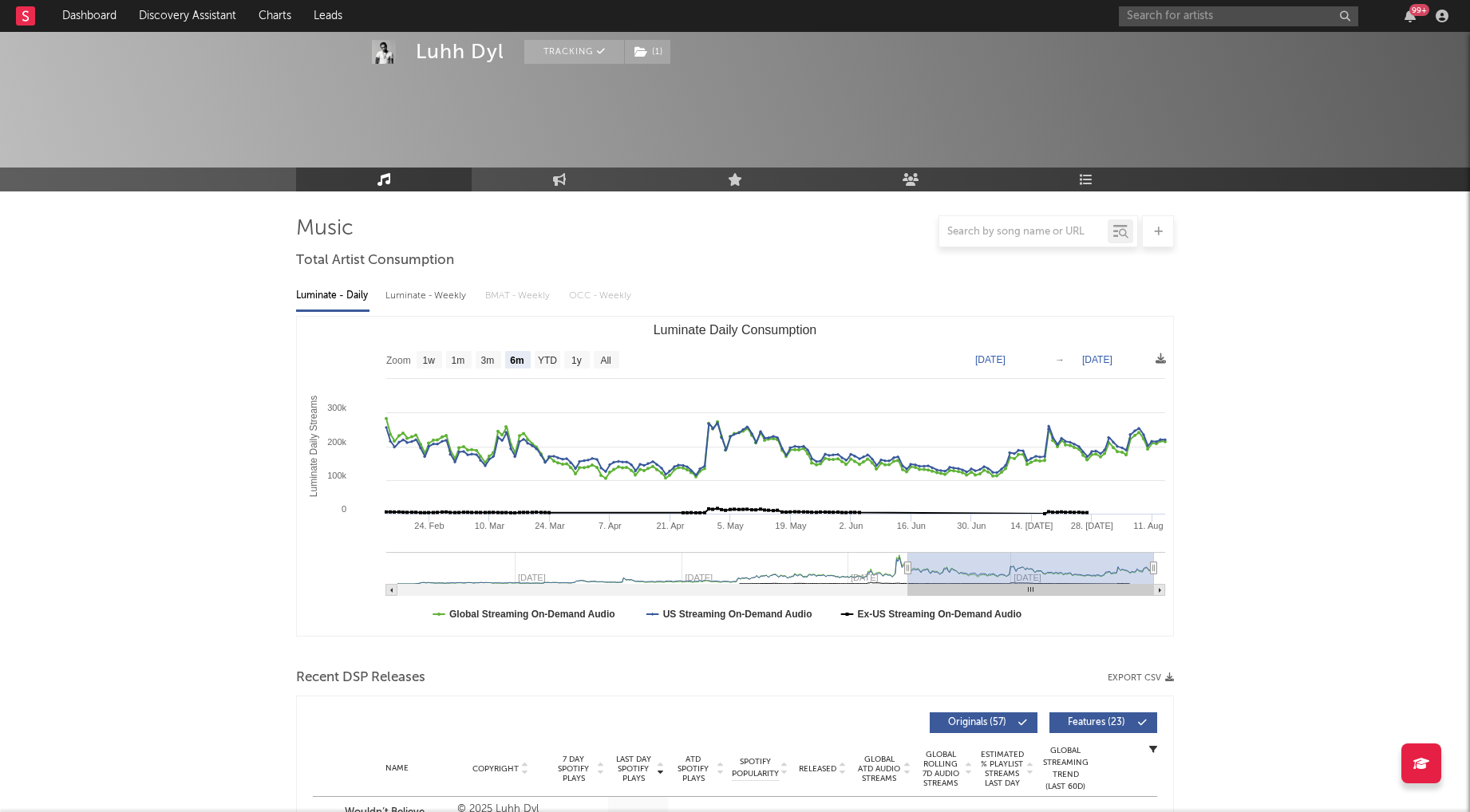
select select "6m"
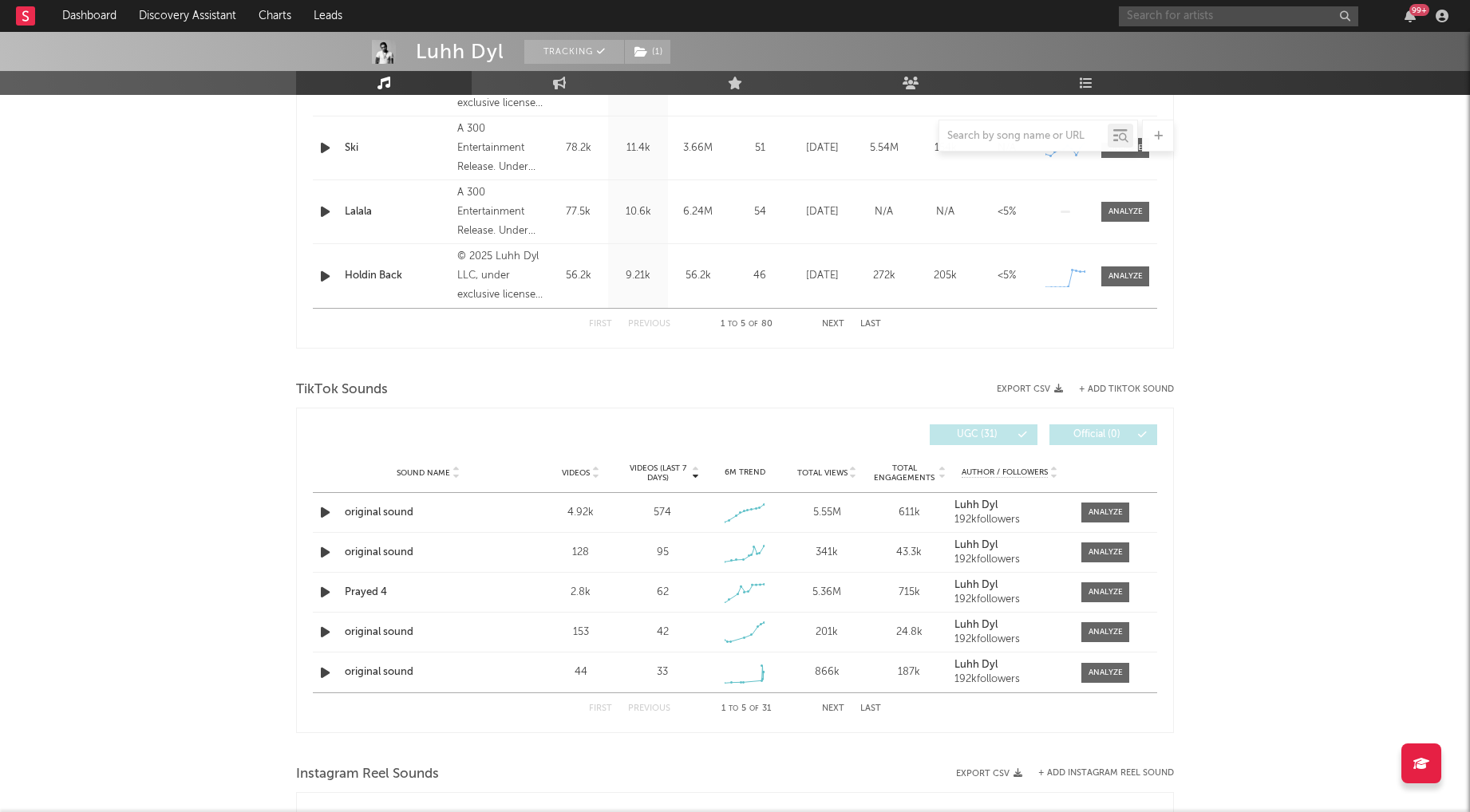
click at [1162, 12] on input "text" at bounding box center [1238, 16] width 239 height 20
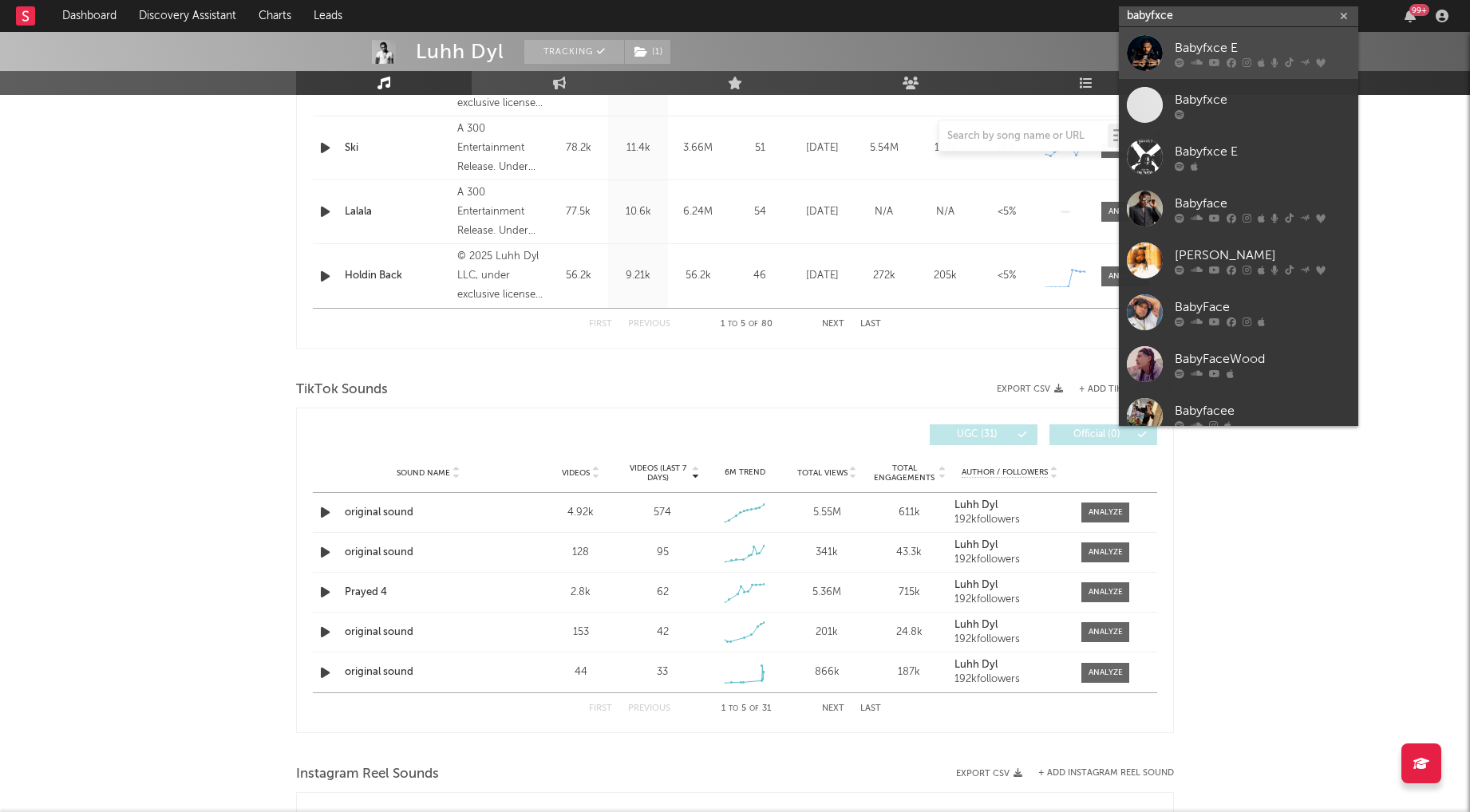
type input "babyfxce"
click at [1223, 46] on div "Babyfxce E" at bounding box center [1263, 48] width 176 height 19
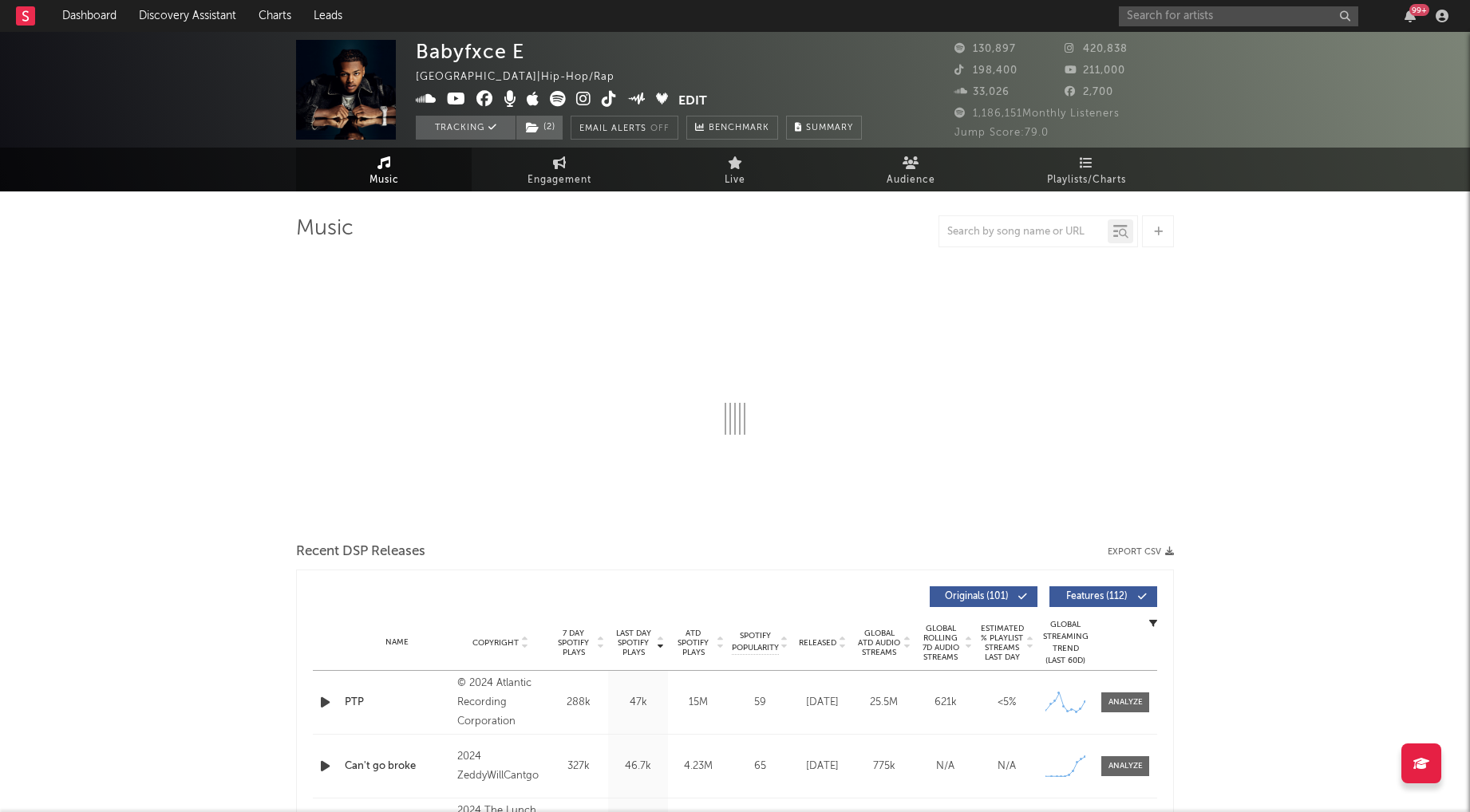
select select "6m"
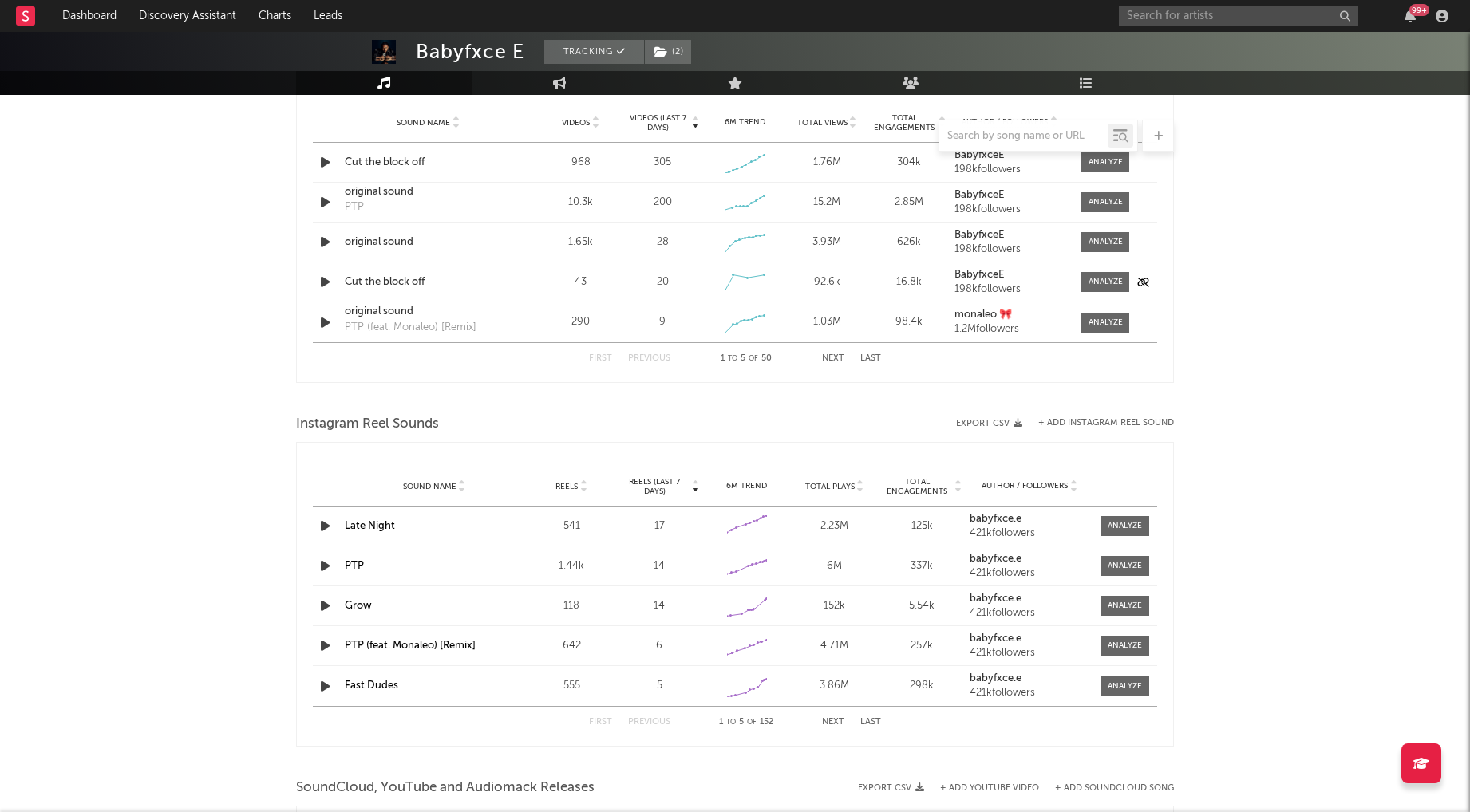
scroll to position [1100, 0]
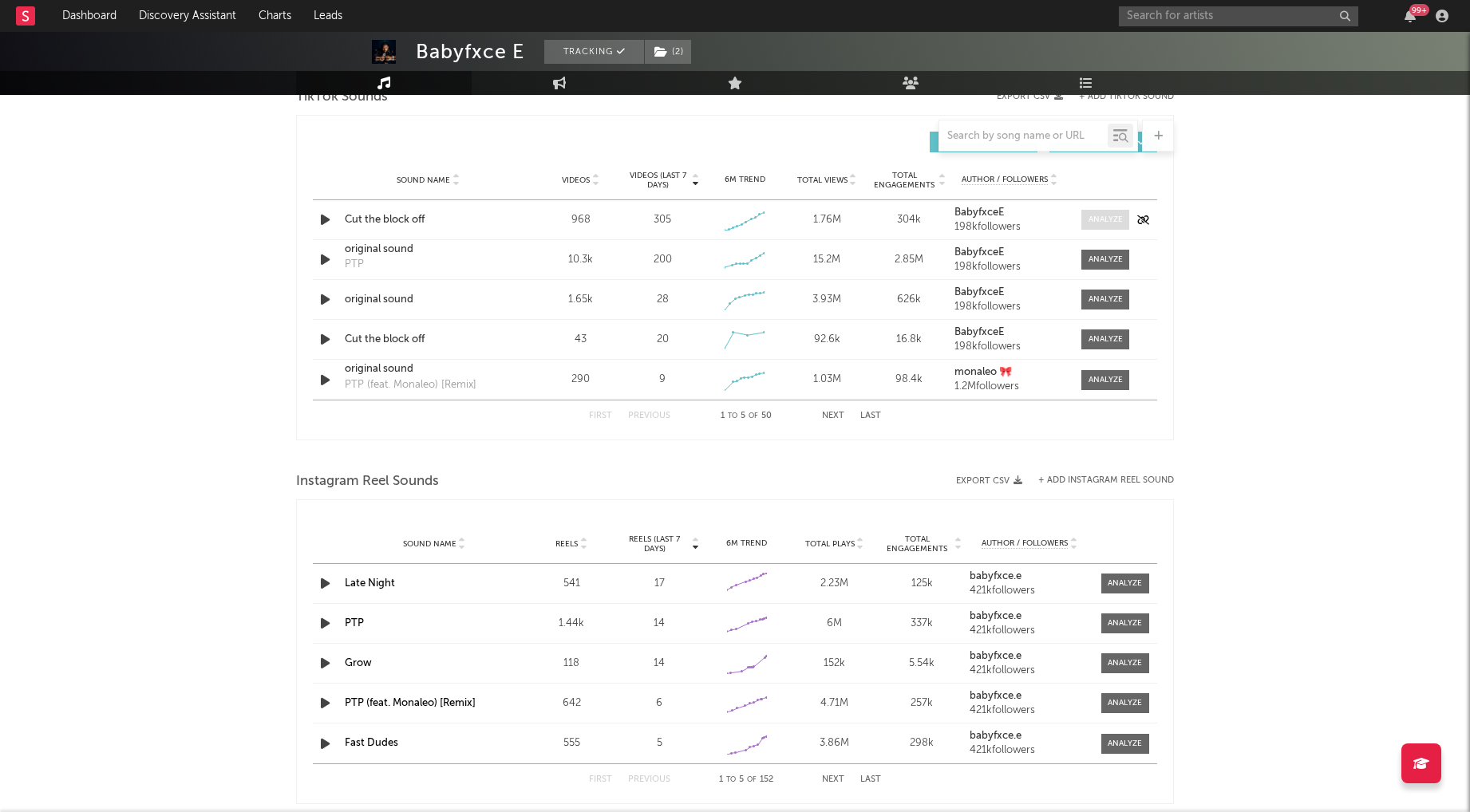
click at [1102, 219] on div at bounding box center [1106, 220] width 34 height 12
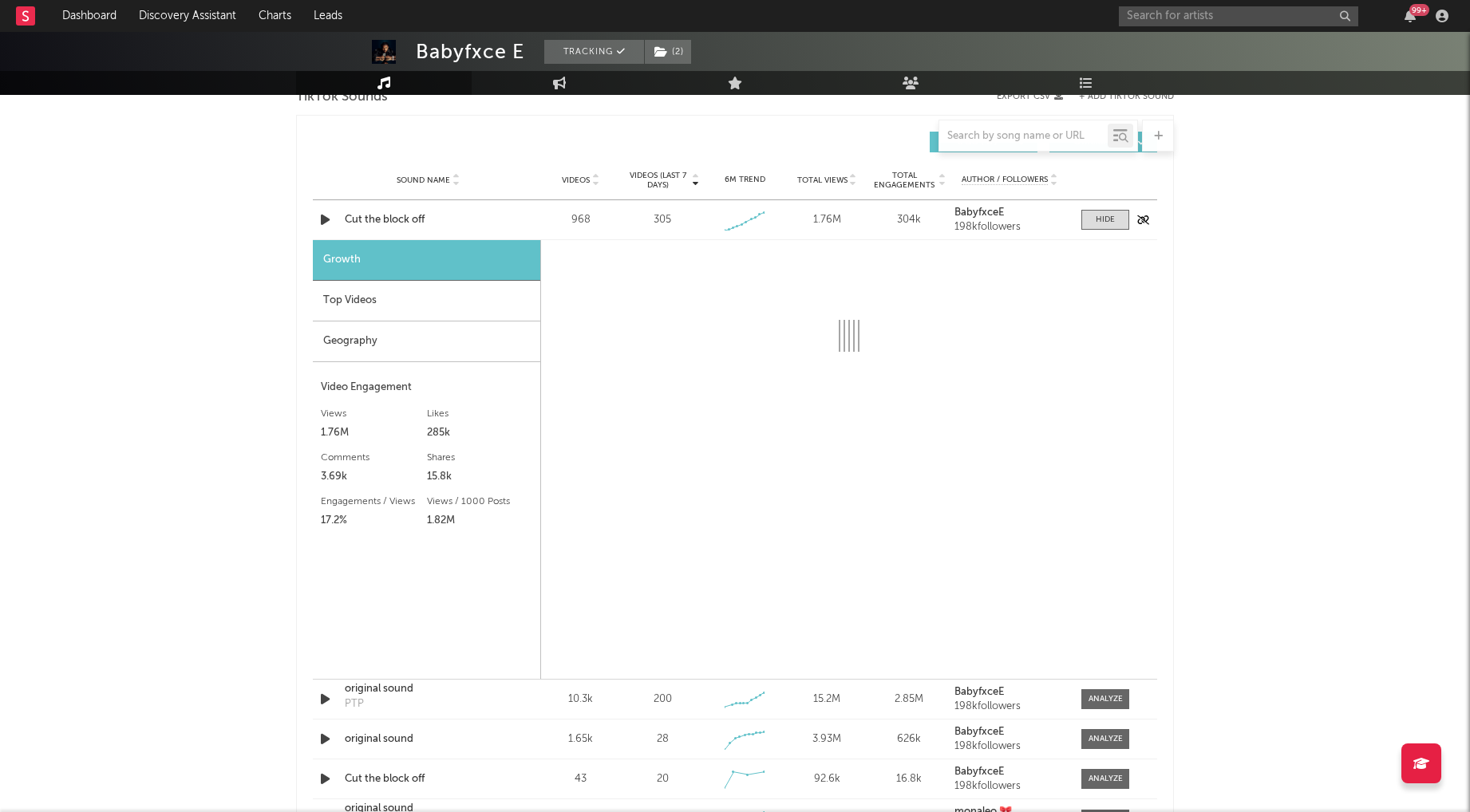
select select "1w"
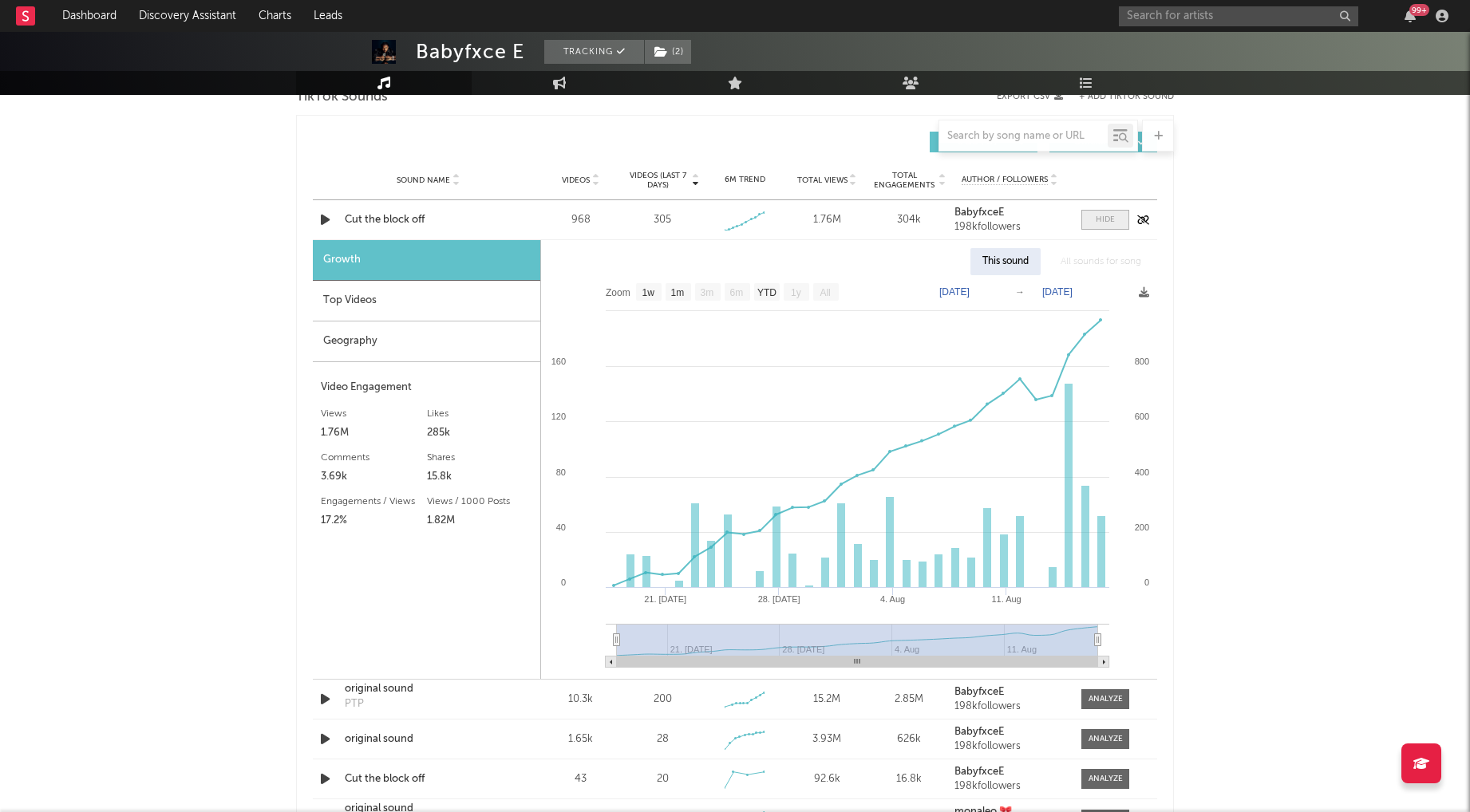
click at [1098, 220] on div at bounding box center [1105, 220] width 19 height 12
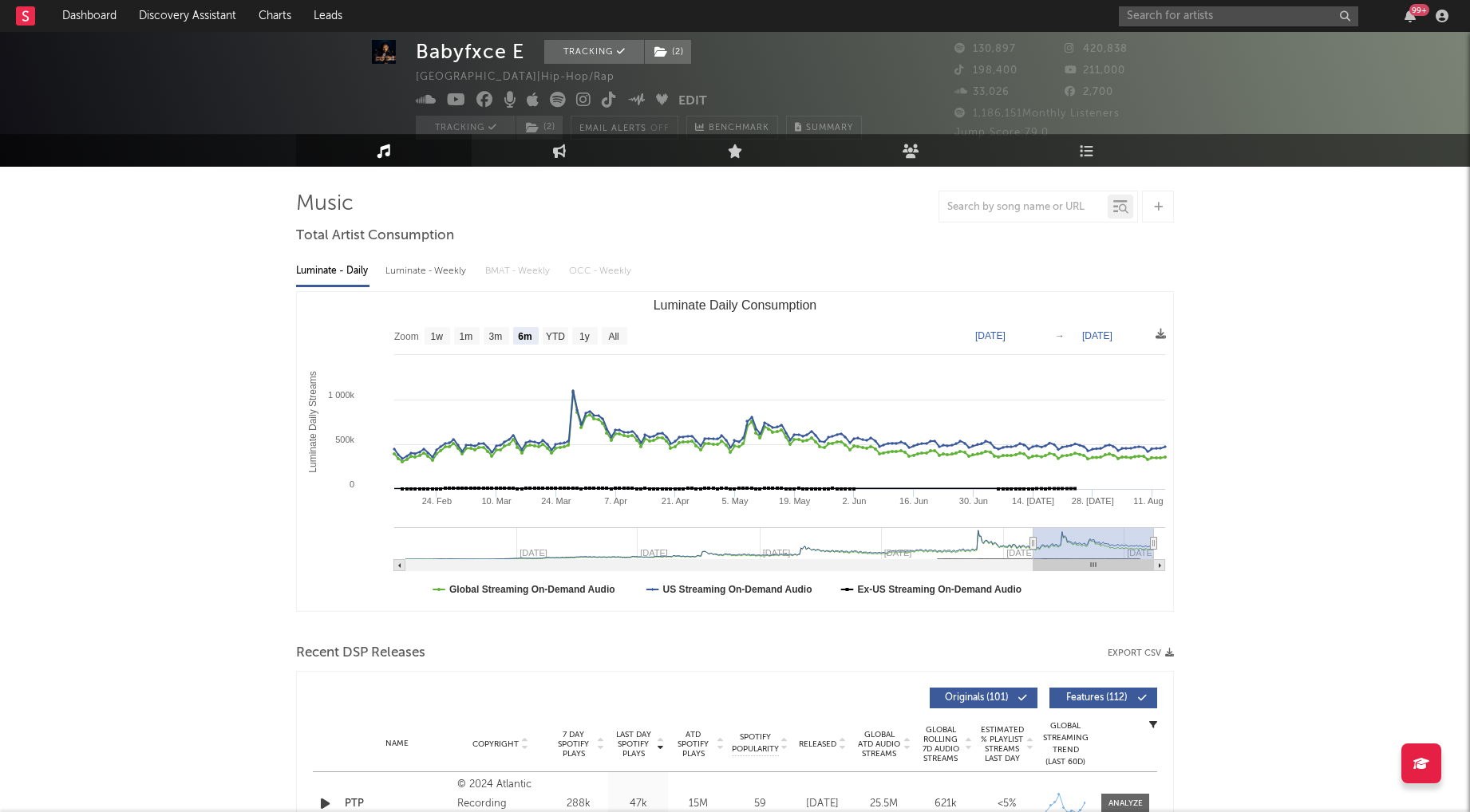
scroll to position [24, 0]
